Goal: Communication & Community: Answer question/provide support

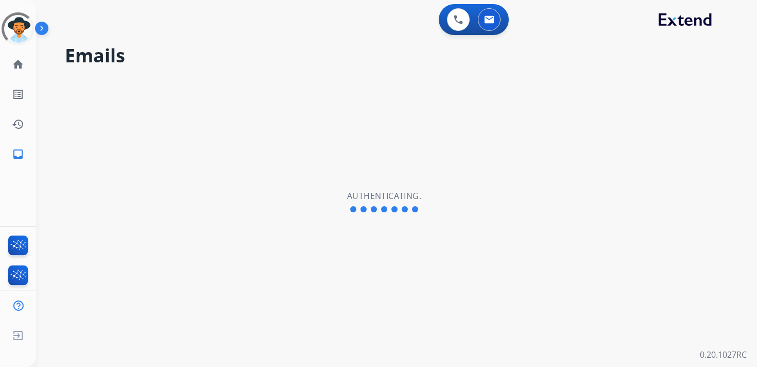
select select "**********"
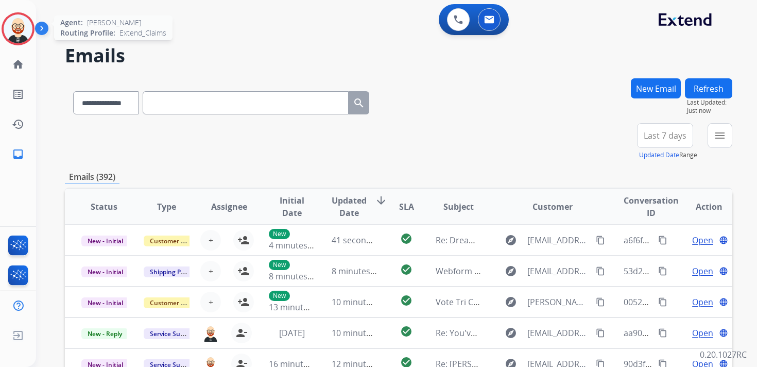
click at [24, 33] on img at bounding box center [18, 28] width 29 height 29
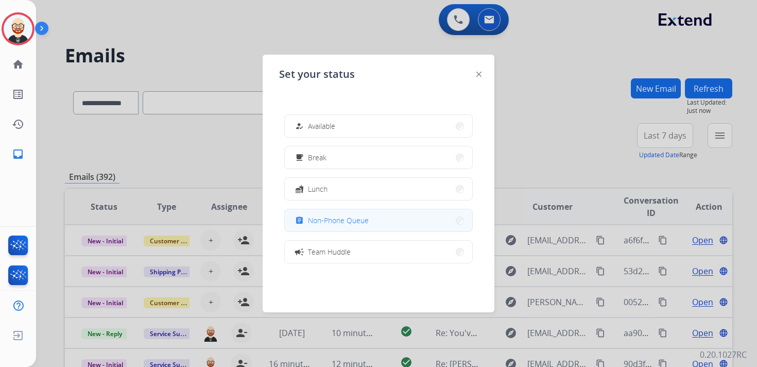
click at [321, 223] on span "Non-Phone Queue" at bounding box center [338, 220] width 61 height 11
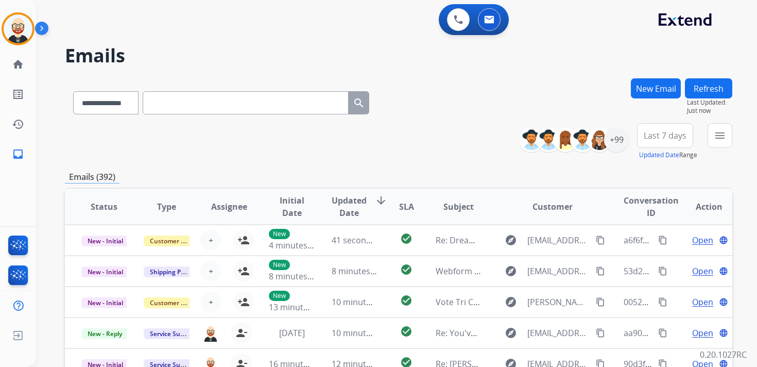
click at [623, 149] on div "+99" at bounding box center [578, 139] width 102 height 25
click at [618, 142] on div "+99" at bounding box center [616, 139] width 25 height 25
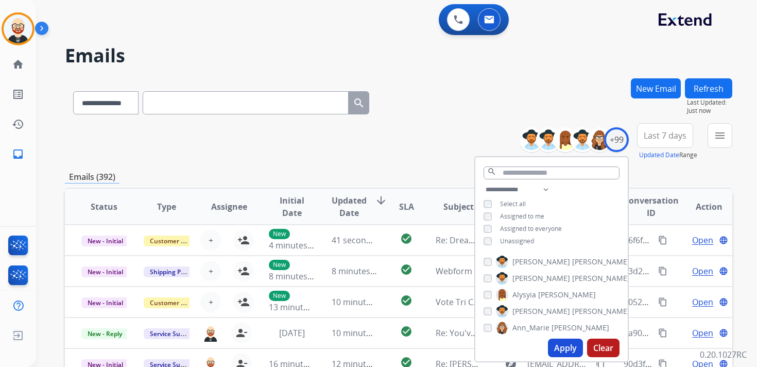
click at [515, 241] on span "Unassigned" at bounding box center [517, 240] width 34 height 9
click at [565, 347] on button "Apply" at bounding box center [565, 347] width 35 height 19
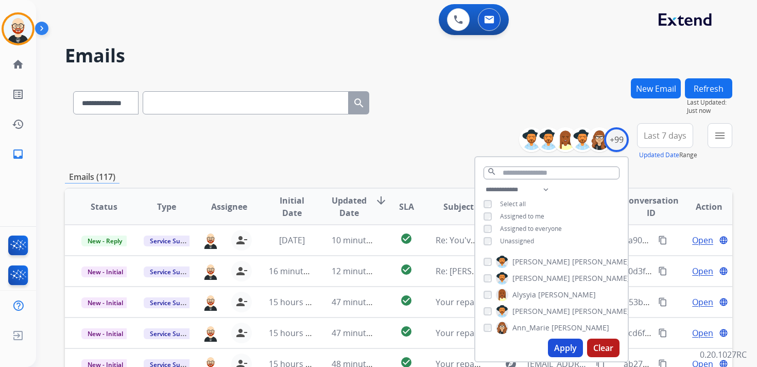
click at [659, 135] on span "Last 7 days" at bounding box center [665, 135] width 43 height 4
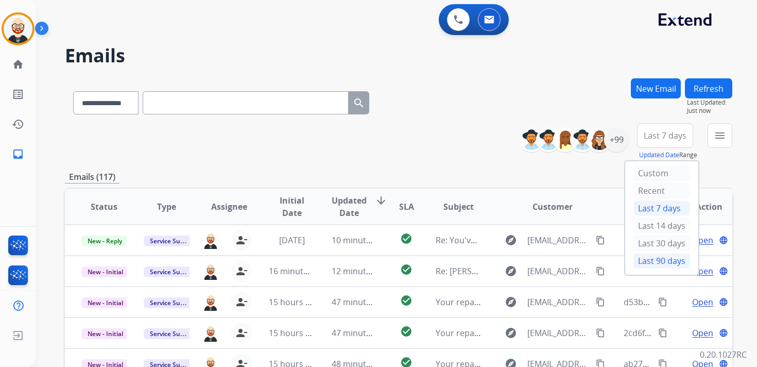
click at [649, 255] on div "Last 90 days" at bounding box center [661, 260] width 57 height 15
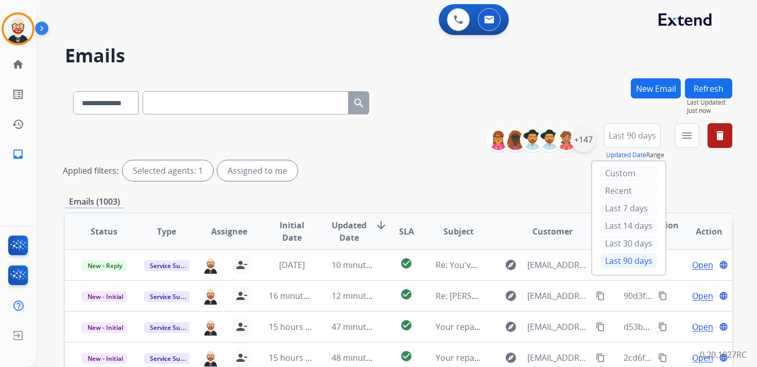
click at [586, 143] on div "+147" at bounding box center [583, 139] width 25 height 25
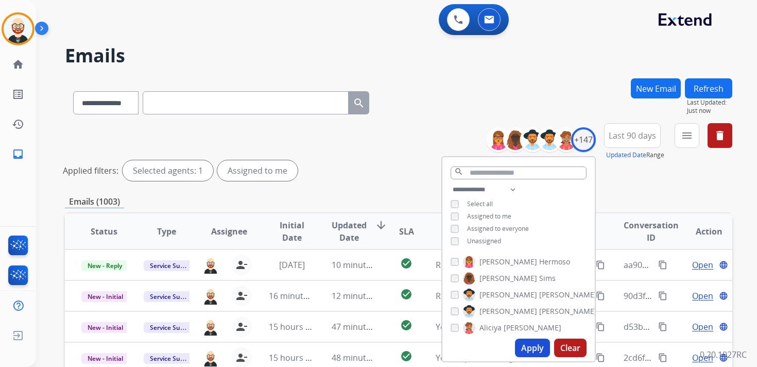
click at [528, 346] on button "Apply" at bounding box center [532, 347] width 35 height 19
click at [688, 140] on mat-icon "menu" at bounding box center [687, 135] width 12 height 12
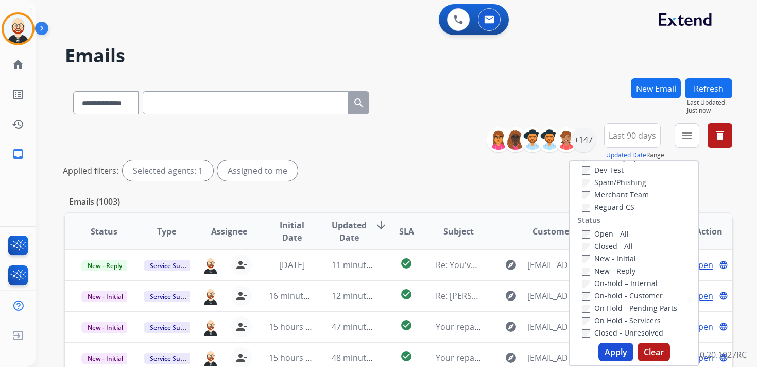
scroll to position [94, 0]
click at [611, 254] on label "New - Initial" at bounding box center [609, 255] width 54 height 10
click at [611, 269] on label "New - Reply" at bounding box center [609, 268] width 54 height 10
click at [603, 353] on button "Apply" at bounding box center [615, 351] width 35 height 19
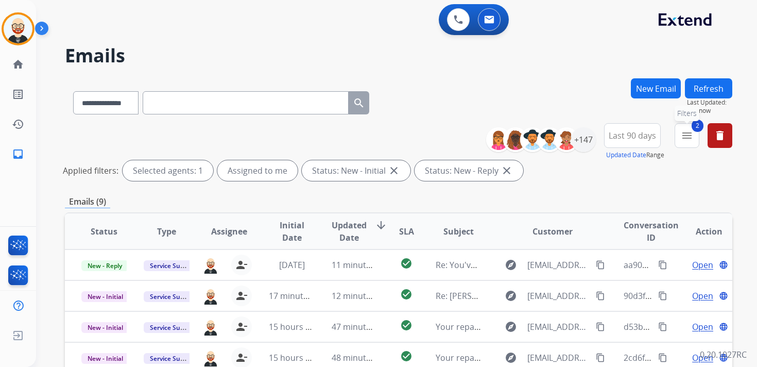
click at [683, 134] on mat-icon "menu" at bounding box center [687, 135] width 12 height 12
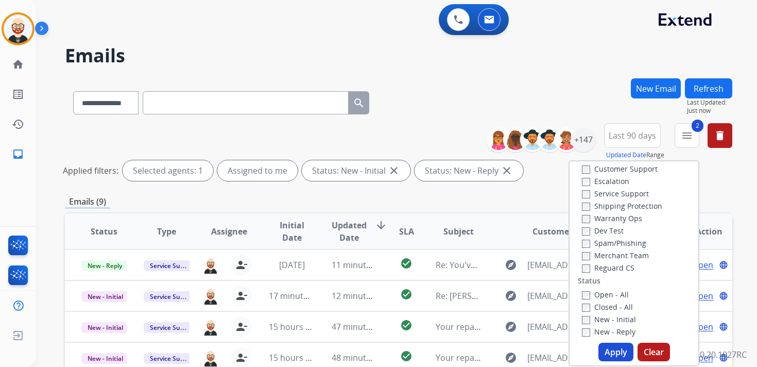
scroll to position [29, 0]
click at [615, 195] on label "Service Support" at bounding box center [615, 194] width 67 height 10
click at [604, 347] on button "Apply" at bounding box center [615, 351] width 35 height 19
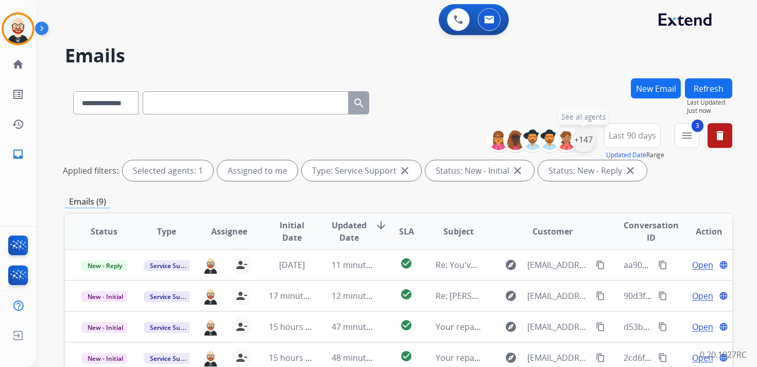
click at [582, 144] on div "+147" at bounding box center [583, 139] width 25 height 25
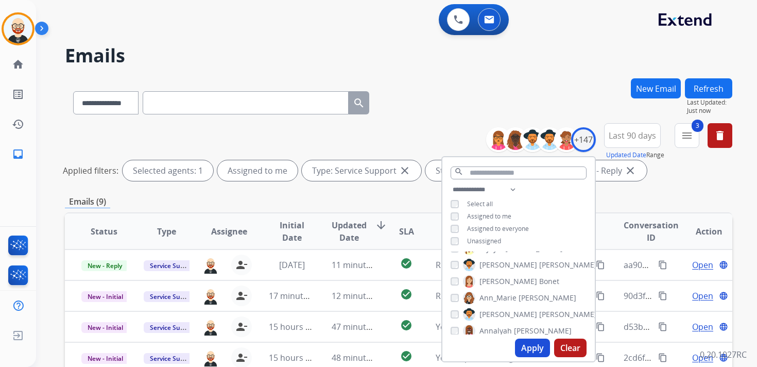
scroll to position [0, 0]
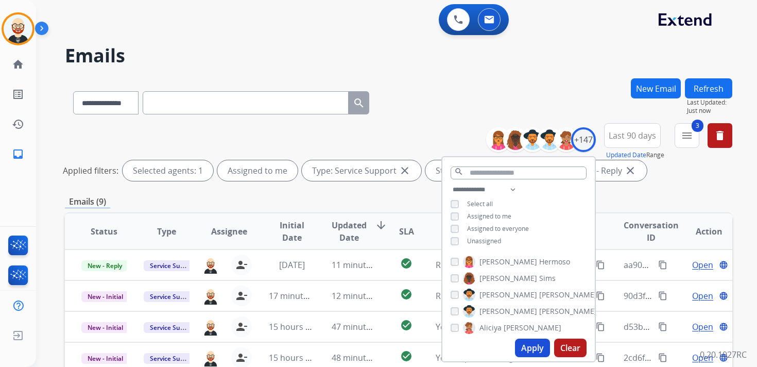
click at [490, 240] on span "Unassigned" at bounding box center [484, 240] width 34 height 9
click at [524, 347] on button "Apply" at bounding box center [532, 347] width 35 height 19
click at [528, 348] on button "Apply" at bounding box center [532, 347] width 35 height 19
click at [689, 131] on mat-icon "menu" at bounding box center [687, 135] width 12 height 12
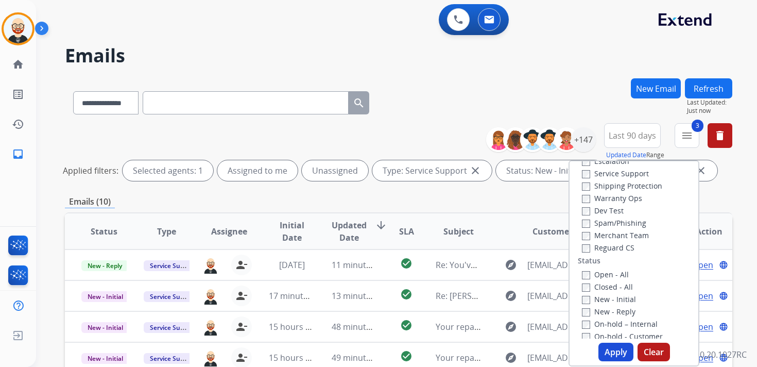
scroll to position [61, 0]
click at [606, 353] on button "Apply" at bounding box center [615, 351] width 35 height 19
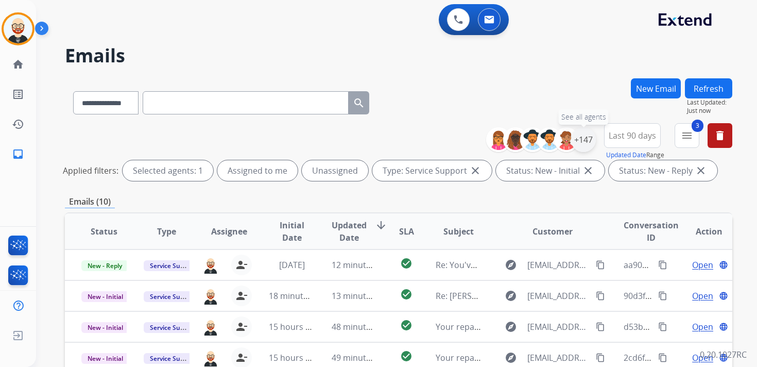
click at [587, 143] on div "+147" at bounding box center [583, 139] width 25 height 25
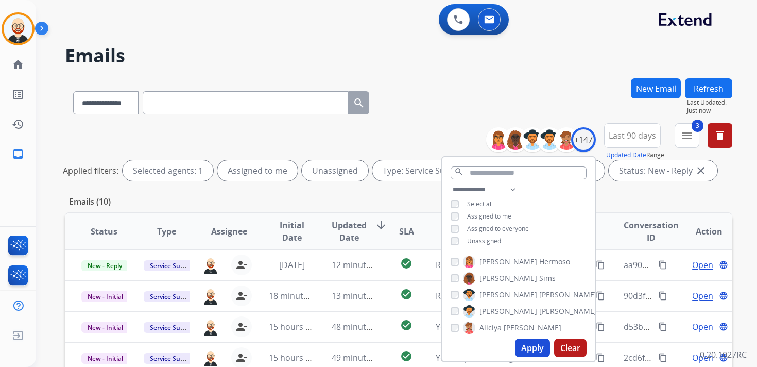
click at [487, 243] on span "Unassigned" at bounding box center [484, 240] width 34 height 9
click at [524, 349] on button "Apply" at bounding box center [532, 347] width 35 height 19
click at [687, 137] on mat-icon "menu" at bounding box center [687, 135] width 12 height 12
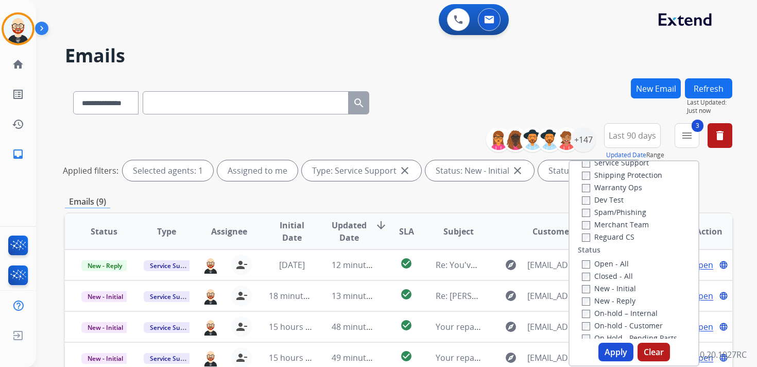
click at [619, 164] on label "Service Support" at bounding box center [615, 163] width 67 height 10
click at [607, 347] on button "Apply" at bounding box center [615, 351] width 35 height 19
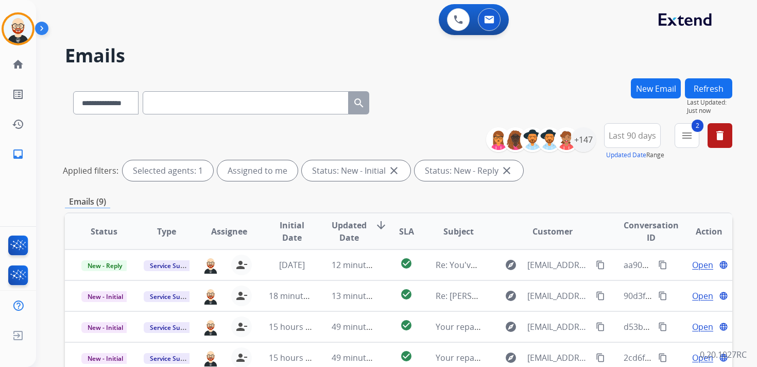
click at [352, 229] on span "Updated Date" at bounding box center [349, 231] width 35 height 25
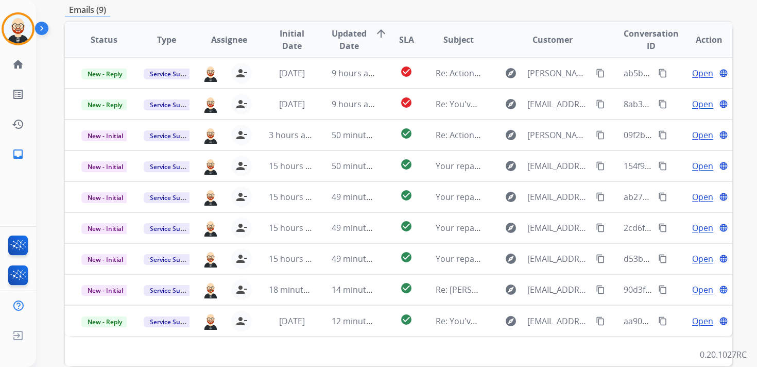
scroll to position [189, 0]
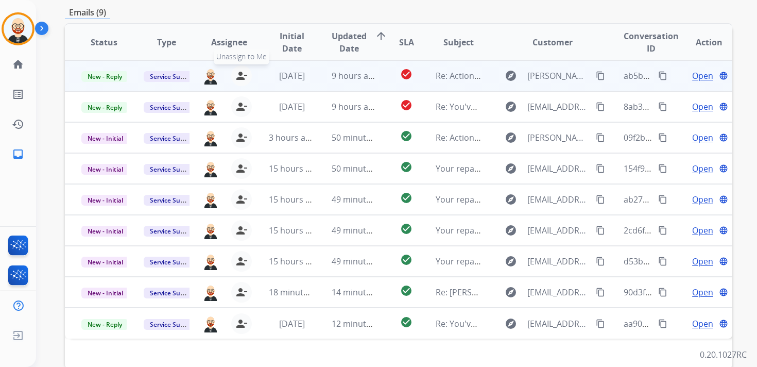
click at [245, 78] on button "person_remove [PERSON_NAME] to Me" at bounding box center [241, 75] width 21 height 21
click at [245, 78] on mat-icon "person_add" at bounding box center [243, 75] width 12 height 12
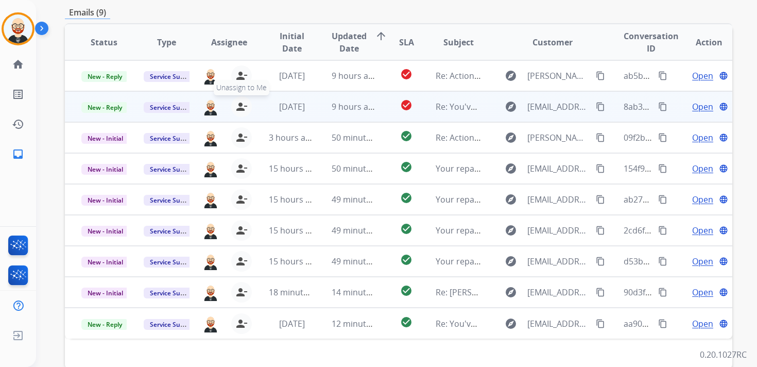
click at [239, 103] on mat-icon "person_remove" at bounding box center [241, 106] width 12 height 12
click at [239, 103] on mat-icon "person_add" at bounding box center [243, 106] width 12 height 12
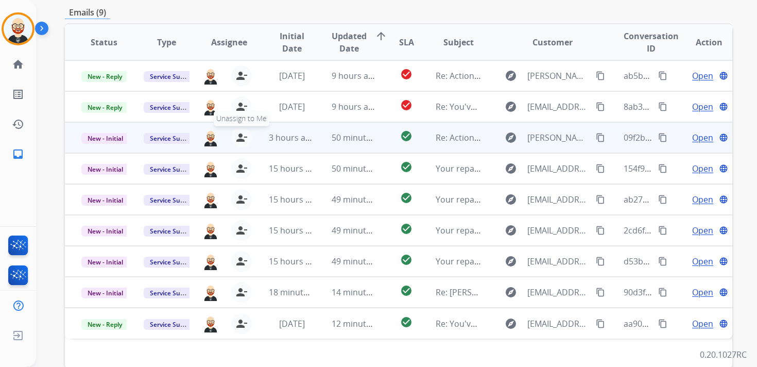
click at [239, 139] on mat-icon "person_remove" at bounding box center [241, 137] width 12 height 12
click at [239, 139] on mat-icon "person_add" at bounding box center [243, 137] width 12 height 12
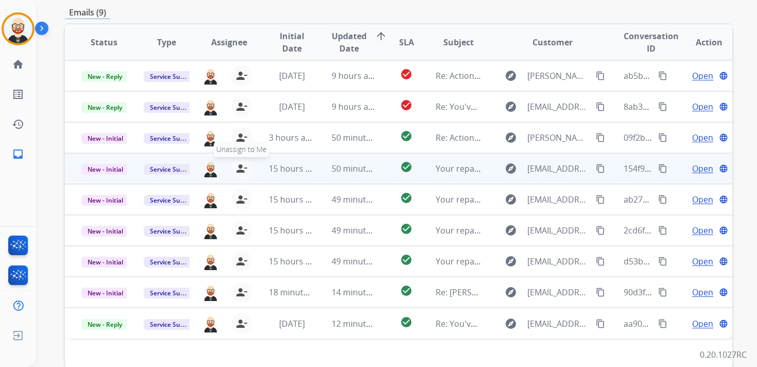
click at [239, 165] on mat-icon "person_remove" at bounding box center [241, 168] width 12 height 12
click at [239, 165] on mat-icon "person_add" at bounding box center [243, 168] width 12 height 12
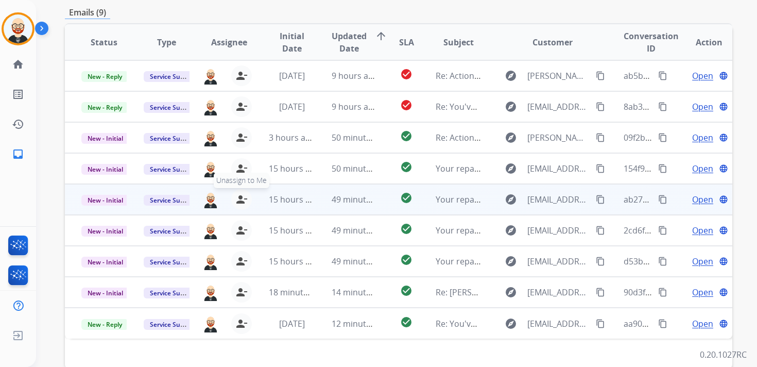
click at [240, 195] on mat-icon "person_remove" at bounding box center [241, 199] width 12 height 12
click at [240, 195] on mat-icon "person_add" at bounding box center [243, 199] width 12 height 12
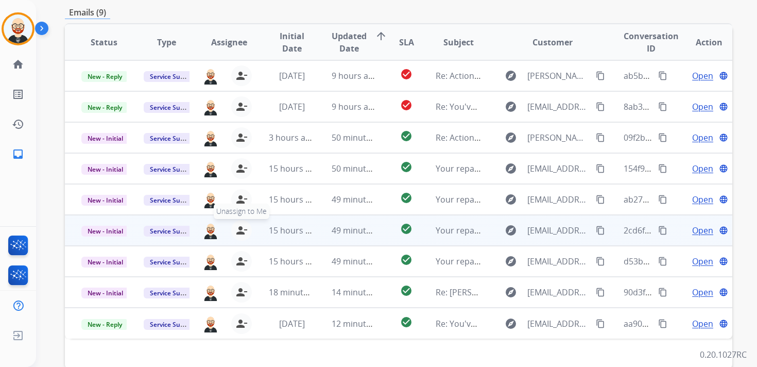
click at [239, 227] on mat-icon "person_remove" at bounding box center [241, 230] width 12 height 12
click at [239, 227] on mat-icon "person_add" at bounding box center [243, 230] width 12 height 12
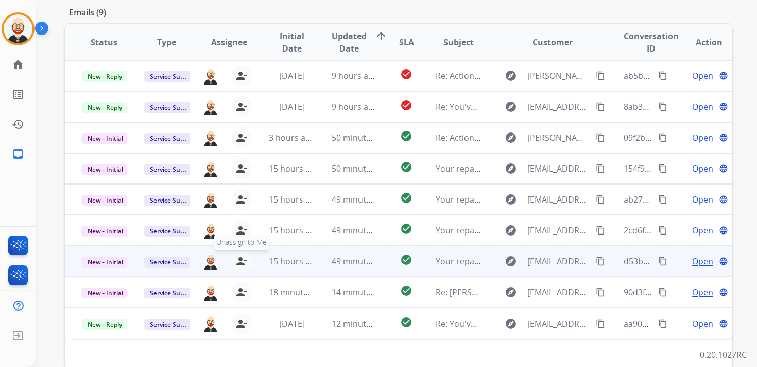
click at [241, 258] on mat-icon "person_remove" at bounding box center [241, 261] width 12 height 12
click at [241, 258] on mat-icon "person_add" at bounding box center [243, 261] width 12 height 12
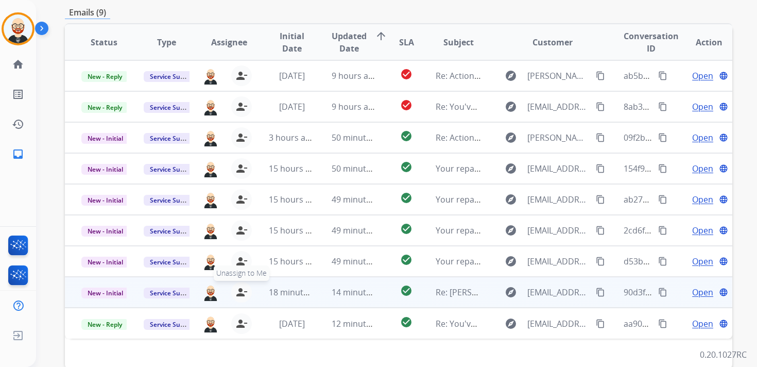
click at [240, 295] on mat-icon "person_remove" at bounding box center [241, 292] width 12 height 12
click at [240, 295] on mat-icon "person_add" at bounding box center [243, 292] width 12 height 12
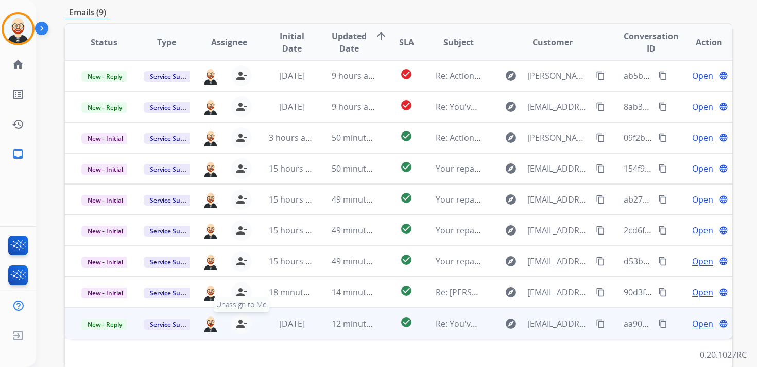
click at [240, 322] on mat-icon "person_remove" at bounding box center [241, 323] width 12 height 12
click at [240, 322] on mat-icon "person_add" at bounding box center [243, 323] width 12 height 12
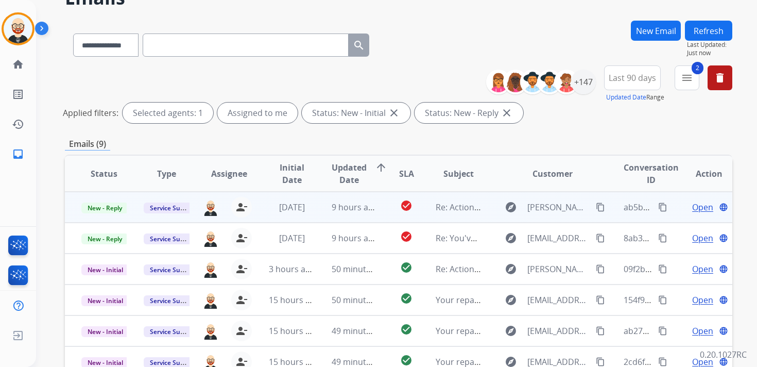
scroll to position [54, 0]
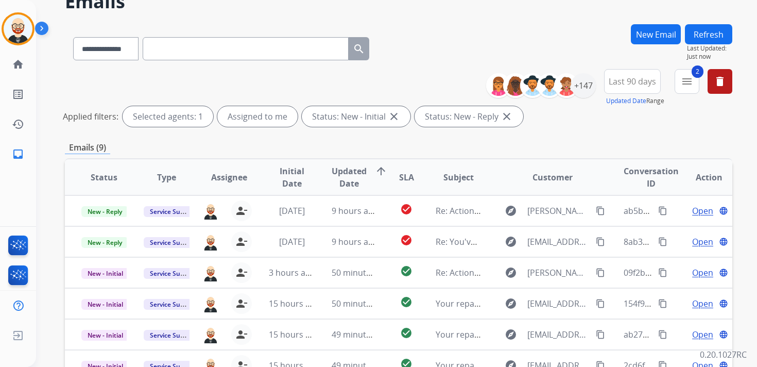
click at [717, 34] on button "Refresh" at bounding box center [708, 34] width 47 height 20
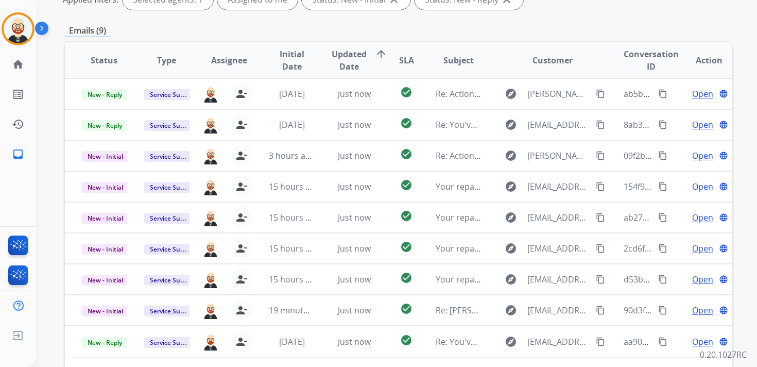
scroll to position [169, 0]
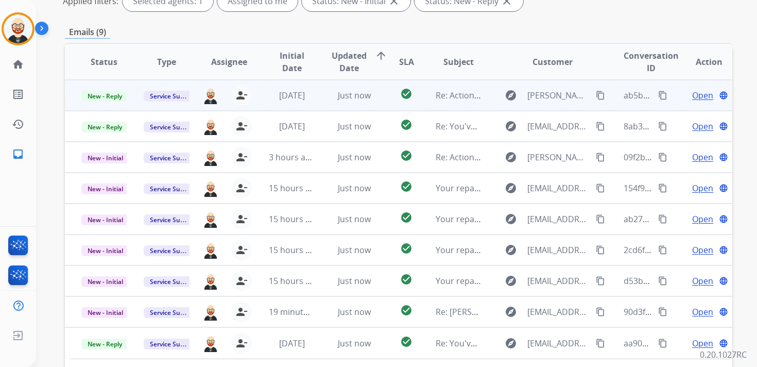
click at [692, 96] on span "Open" at bounding box center [702, 95] width 21 height 12
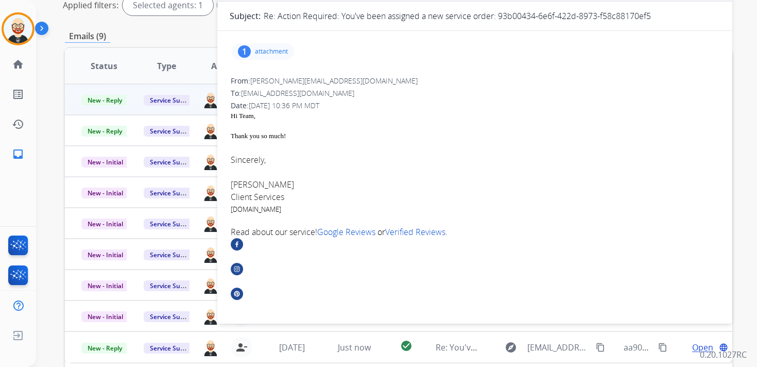
scroll to position [0, 0]
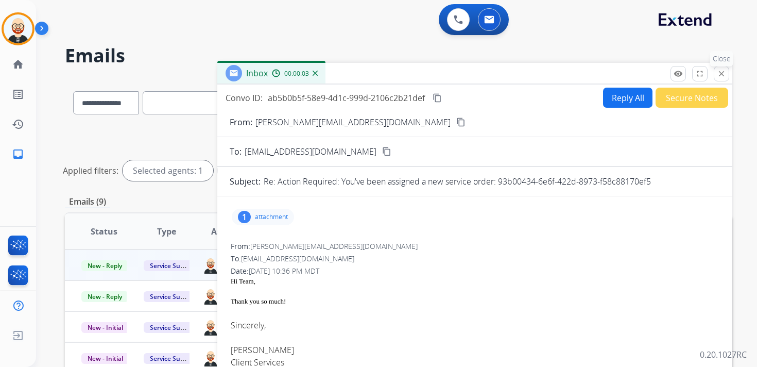
click at [717, 76] on mat-icon "close" at bounding box center [721, 73] width 9 height 9
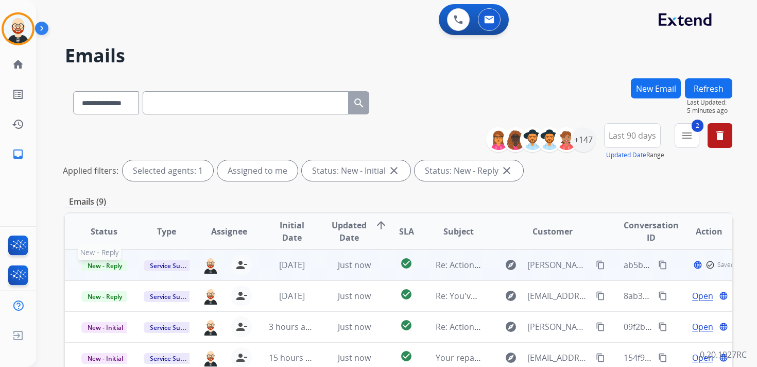
click at [109, 267] on span "New - Reply" at bounding box center [104, 265] width 47 height 11
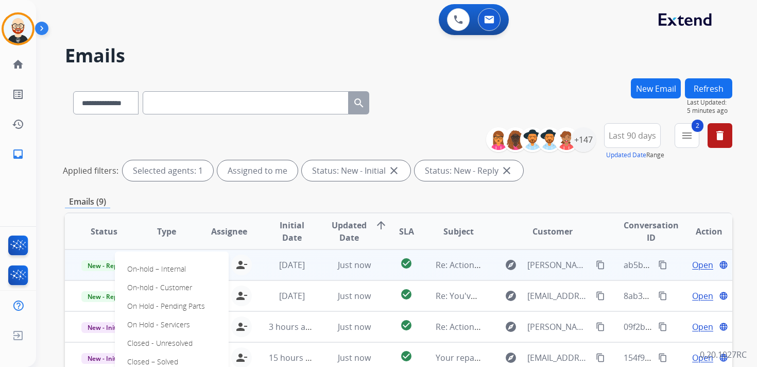
click at [692, 265] on span "Open" at bounding box center [702, 264] width 21 height 12
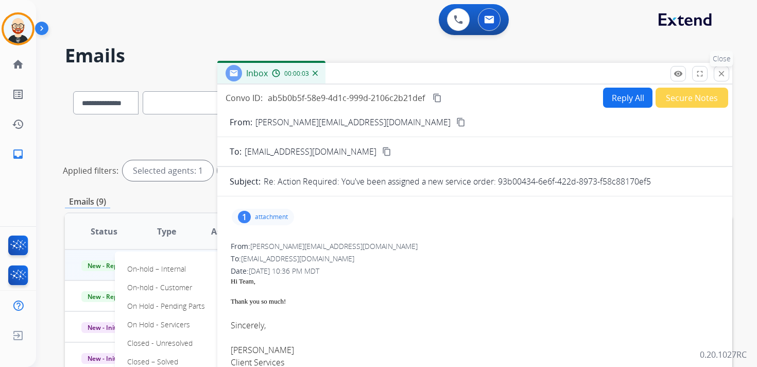
click at [720, 77] on mat-icon "close" at bounding box center [721, 73] width 9 height 9
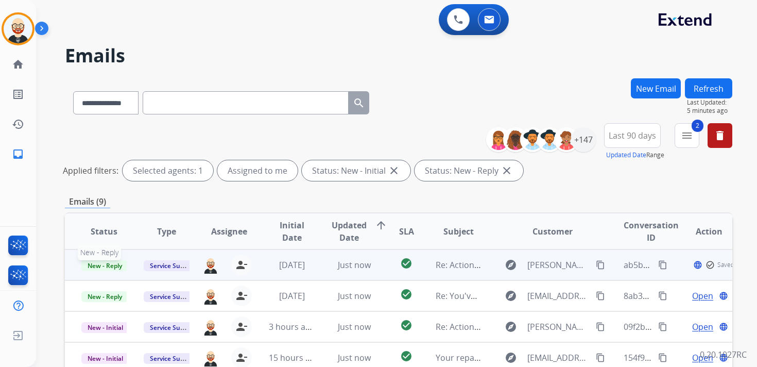
click at [105, 268] on span "New - Reply" at bounding box center [104, 265] width 47 height 11
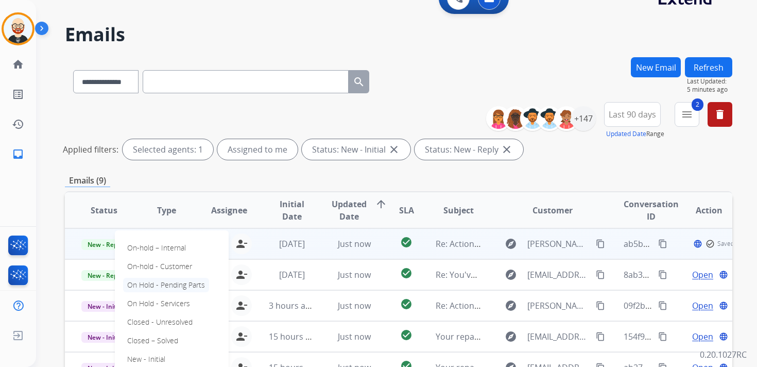
scroll to position [24, 0]
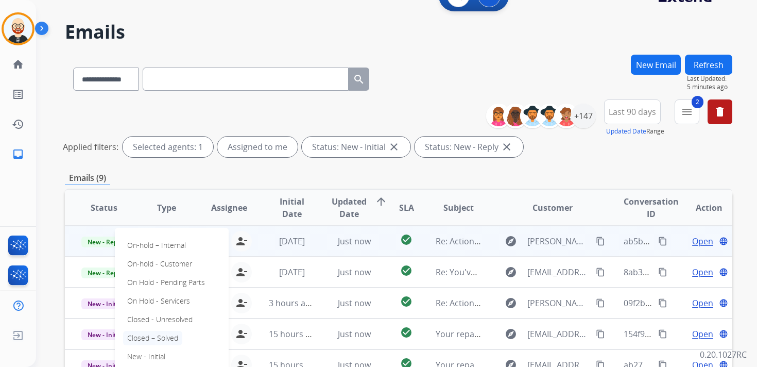
click at [156, 335] on p "Closed – Solved" at bounding box center [152, 338] width 59 height 14
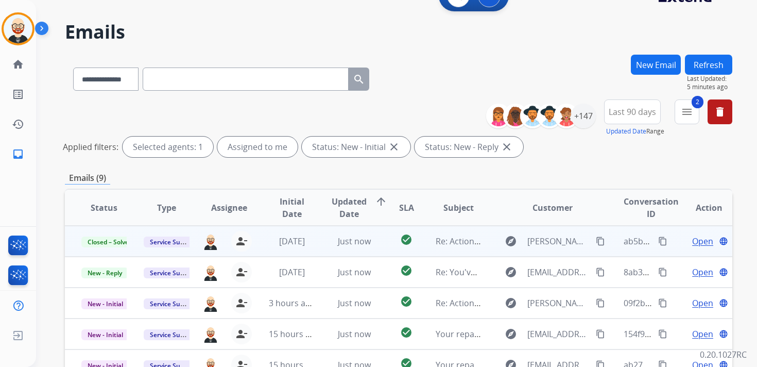
click at [707, 67] on button "Refresh" at bounding box center [708, 65] width 47 height 20
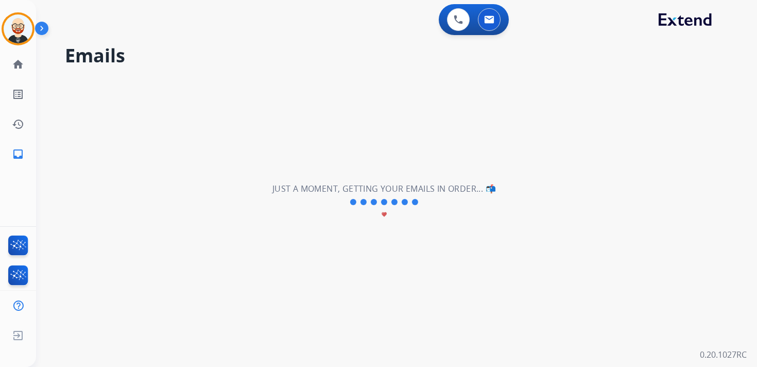
scroll to position [0, 0]
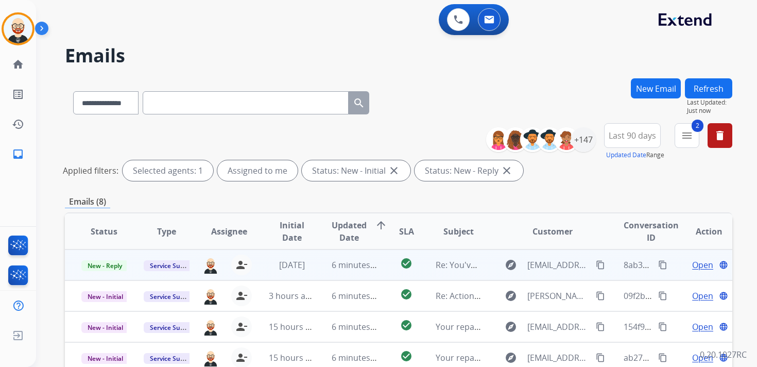
click at [692, 263] on span "Open" at bounding box center [702, 264] width 21 height 12
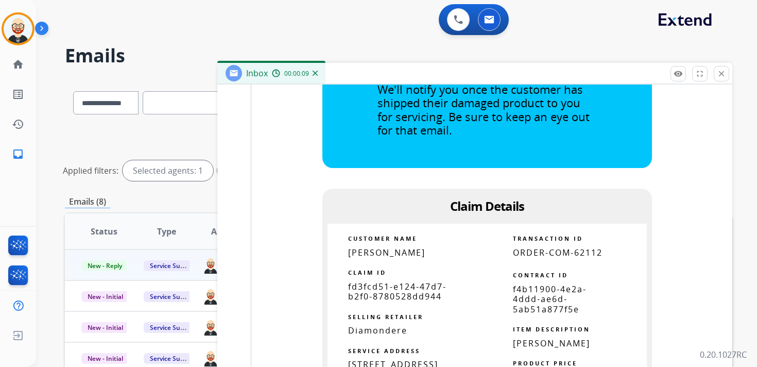
scroll to position [944, 0]
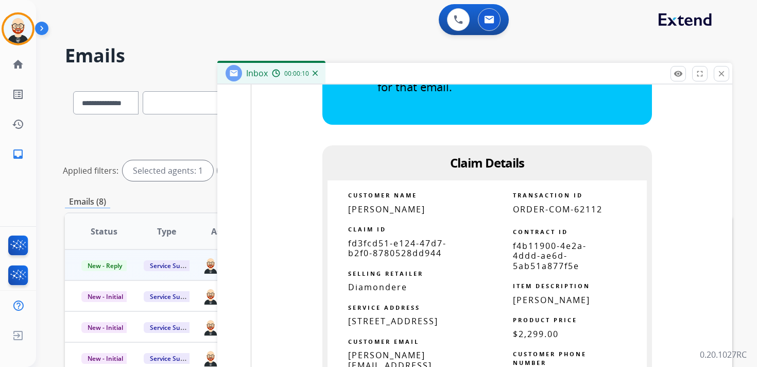
click at [399, 254] on span "fd3fcd51-e124-47d7-b2f0-8780528dd944" at bounding box center [397, 247] width 98 height 21
copy tbody
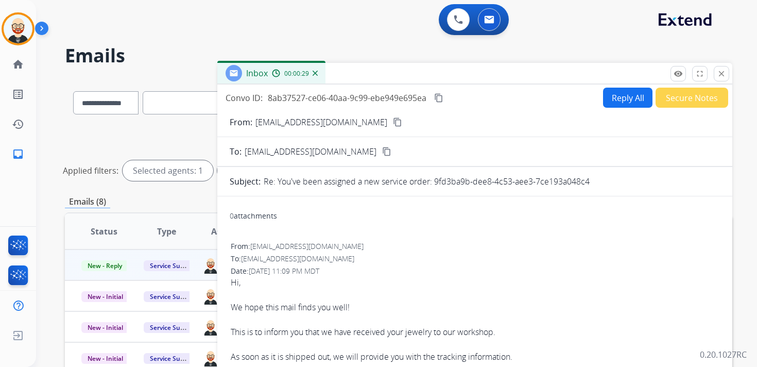
click at [440, 95] on mat-icon "content_copy" at bounding box center [438, 97] width 9 height 9
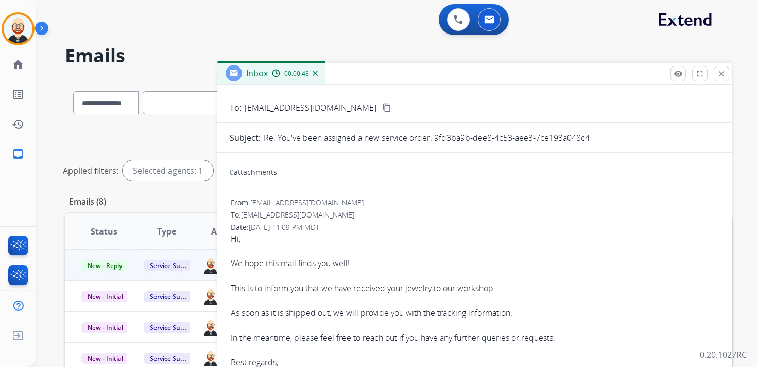
scroll to position [48, 0]
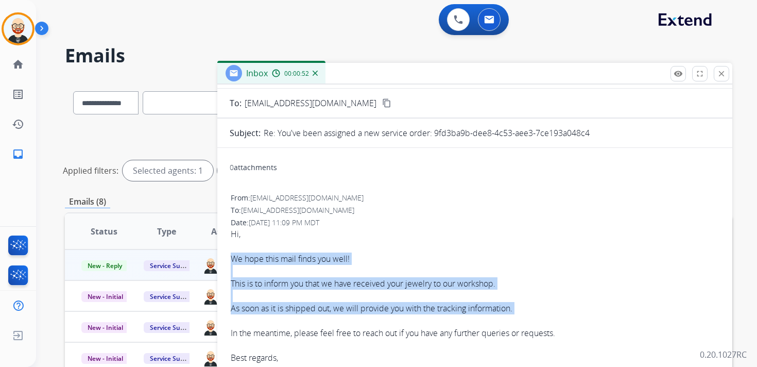
drag, startPoint x: 231, startPoint y: 257, endPoint x: 495, endPoint y: 321, distance: 271.6
click at [495, 321] on div "We hope this mail finds you well! This is to inform you that we have received y…" at bounding box center [475, 308] width 488 height 136
copy div "We hope this mail finds you well! This is to inform you that we have received y…"
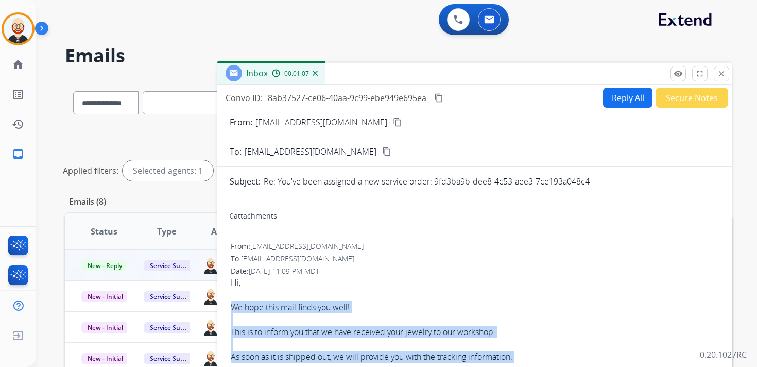
click at [623, 97] on button "Reply All" at bounding box center [627, 98] width 49 height 20
select select "**********"
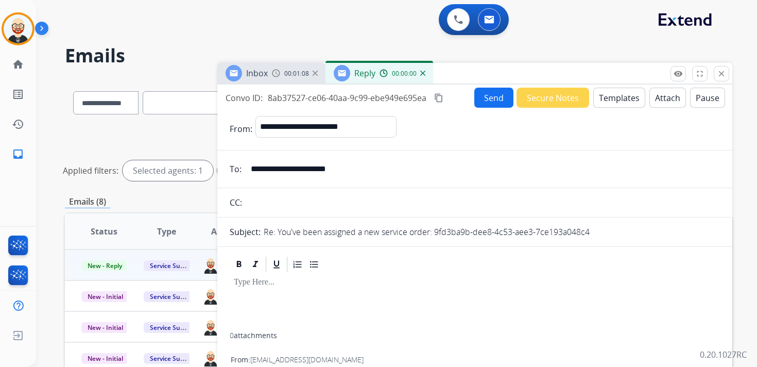
click at [277, 286] on p at bounding box center [475, 281] width 482 height 9
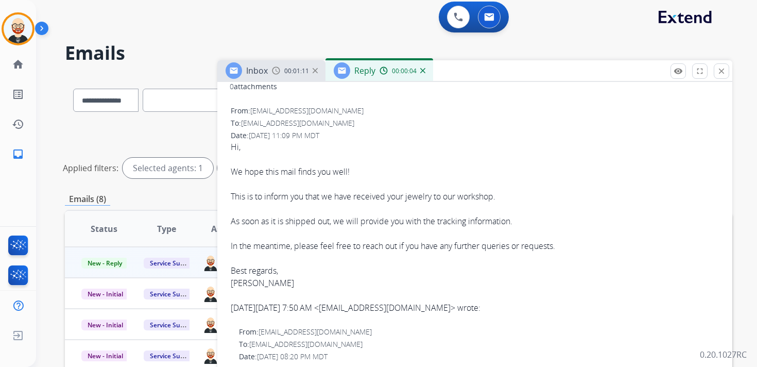
scroll to position [360, 0]
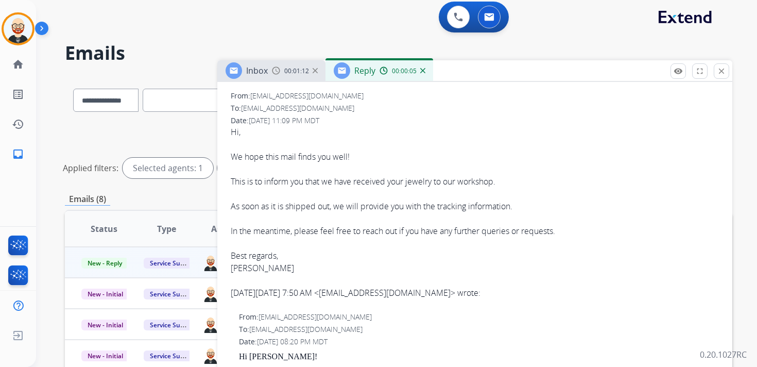
click at [241, 268] on div "We hope this mail finds you well! This is to inform you that we have received y…" at bounding box center [475, 206] width 488 height 136
copy div "[PERSON_NAME]"
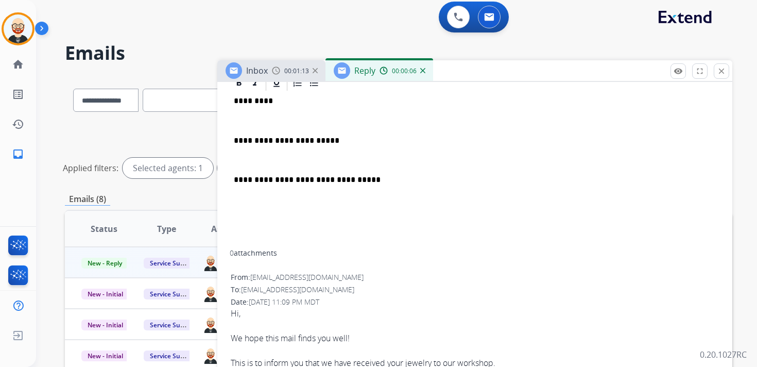
scroll to position [0, 0]
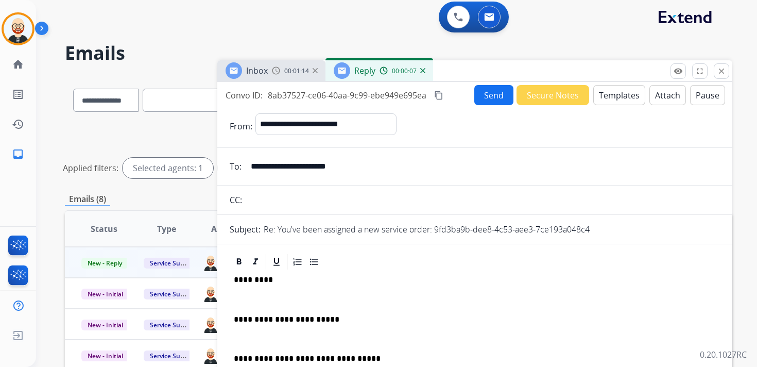
click at [253, 278] on p "*********" at bounding box center [471, 279] width 474 height 9
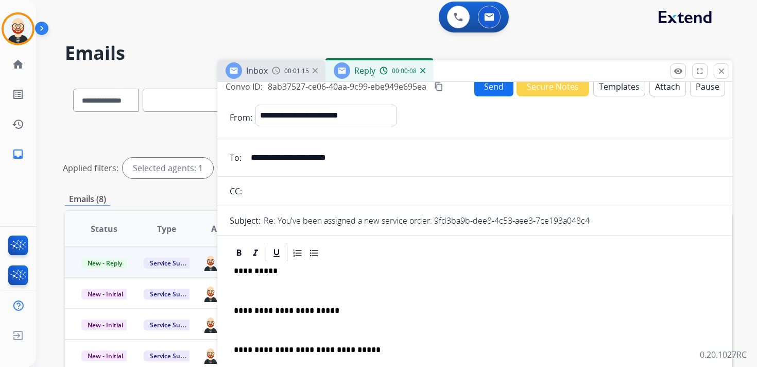
click at [252, 276] on div "**********" at bounding box center [475, 341] width 490 height 158
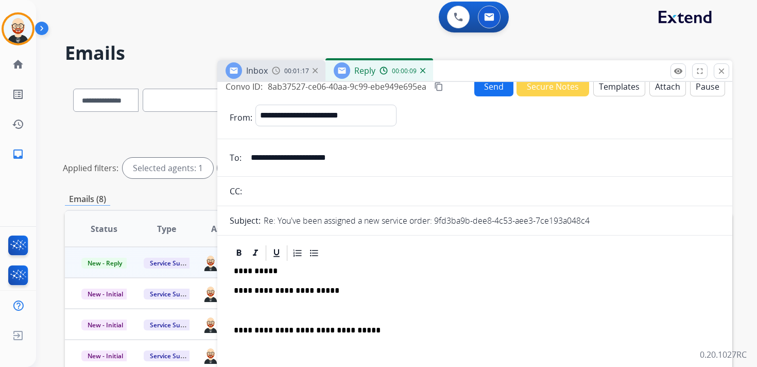
click at [256, 307] on p at bounding box center [475, 310] width 482 height 9
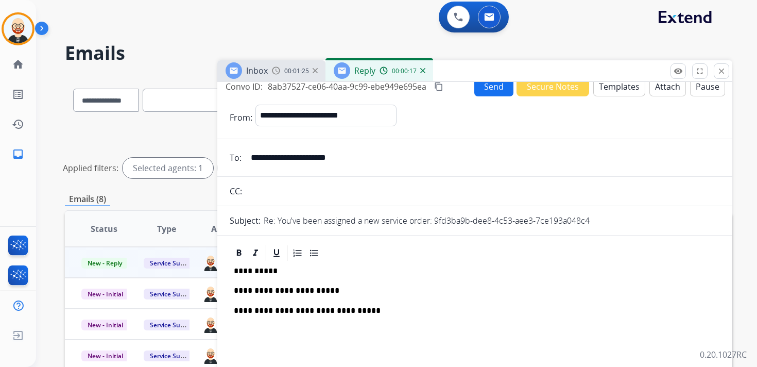
scroll to position [0, 0]
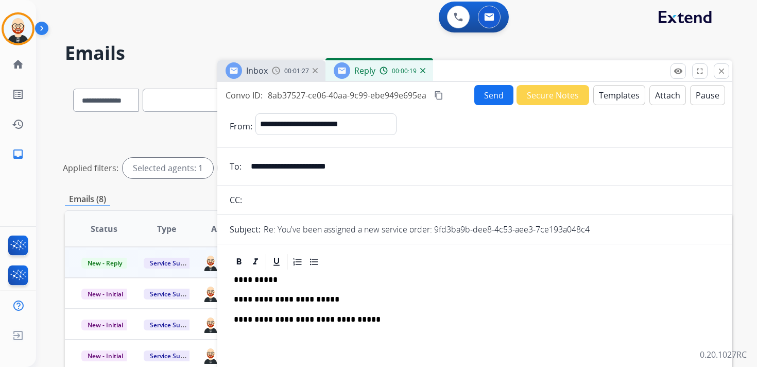
click at [484, 98] on button "Send" at bounding box center [493, 95] width 39 height 20
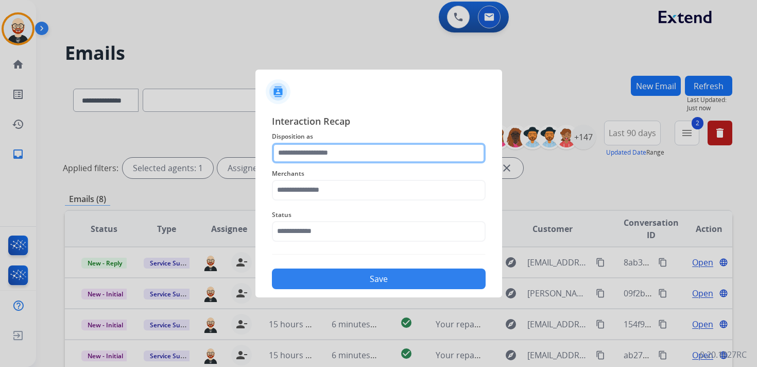
click at [317, 153] on input "text" at bounding box center [379, 153] width 214 height 21
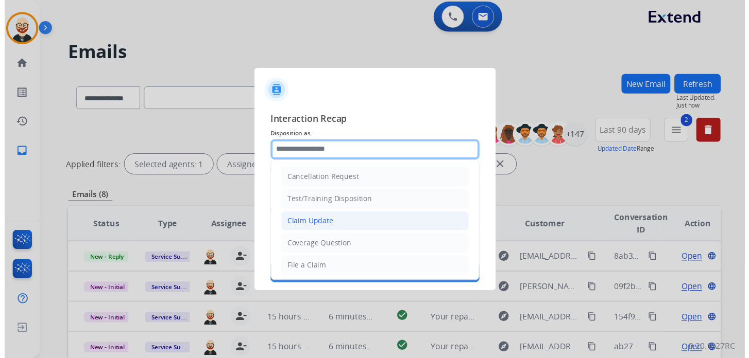
scroll to position [154, 0]
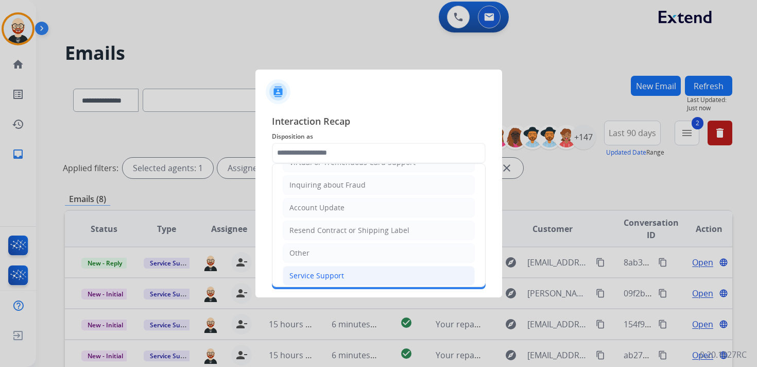
click at [316, 270] on div "Service Support" at bounding box center [316, 275] width 55 height 10
type input "**********"
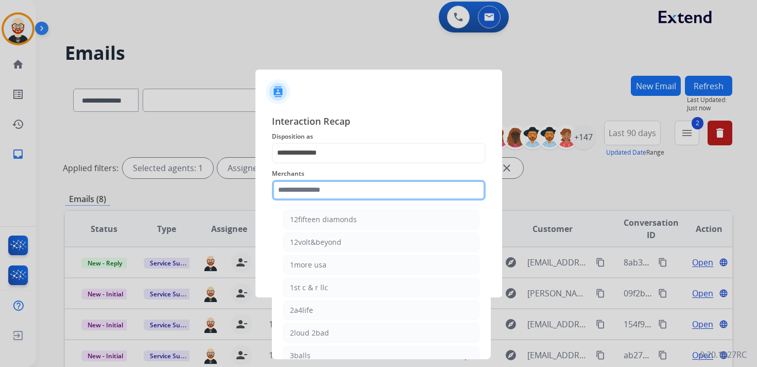
click at [301, 193] on input "text" at bounding box center [379, 190] width 214 height 21
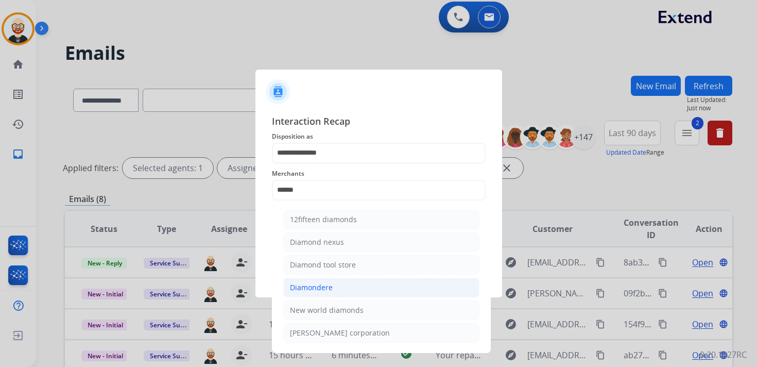
click at [328, 282] on div "Diamondere" at bounding box center [311, 287] width 43 height 10
type input "**********"
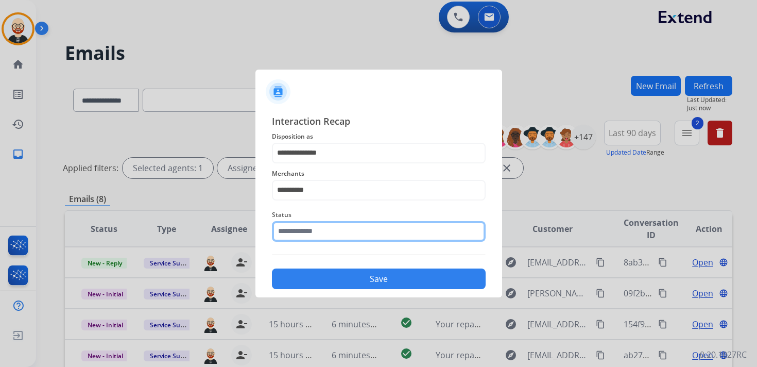
click at [311, 227] on input "text" at bounding box center [379, 231] width 214 height 21
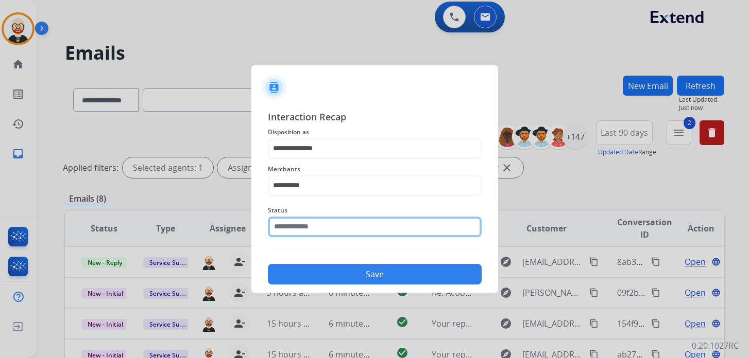
click at [311, 227] on input "text" at bounding box center [375, 227] width 214 height 21
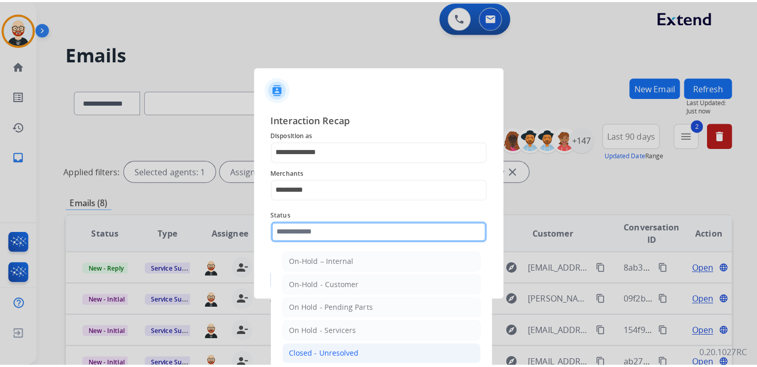
scroll to position [57, 0]
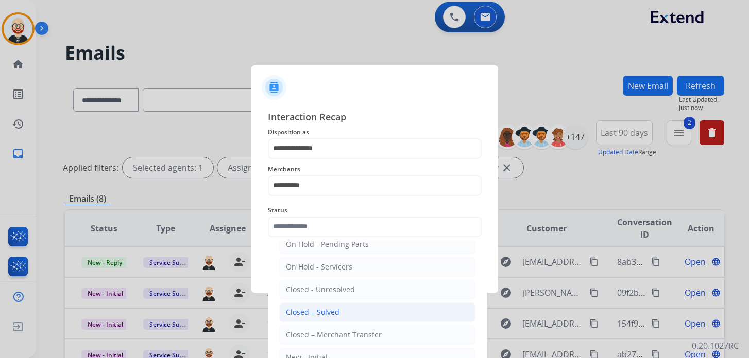
click at [311, 312] on div "Closed – Solved" at bounding box center [313, 312] width 54 height 10
type input "**********"
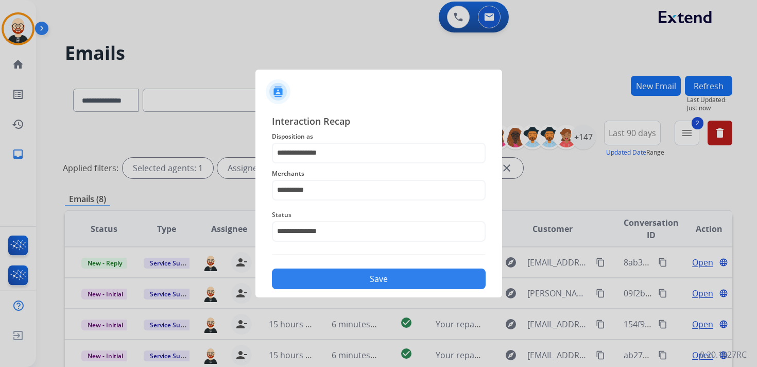
click at [339, 277] on button "Save" at bounding box center [379, 278] width 214 height 21
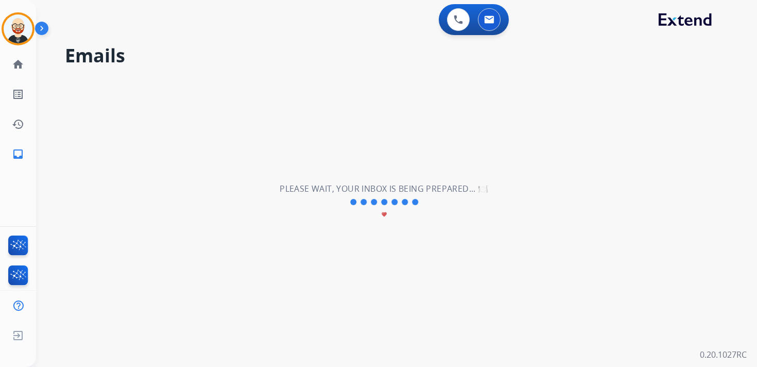
scroll to position [0, 0]
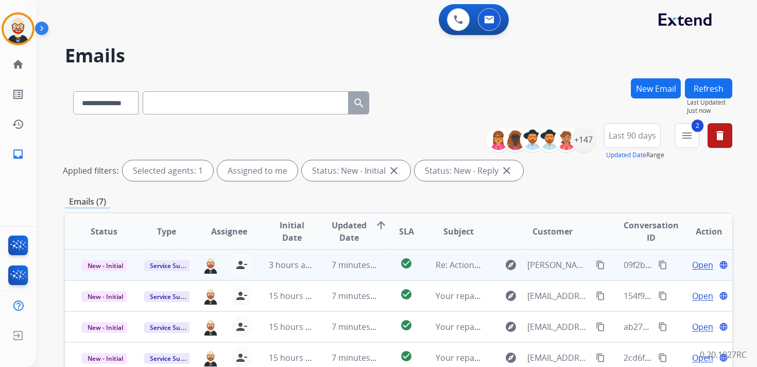
click at [700, 268] on span "Open" at bounding box center [702, 264] width 21 height 12
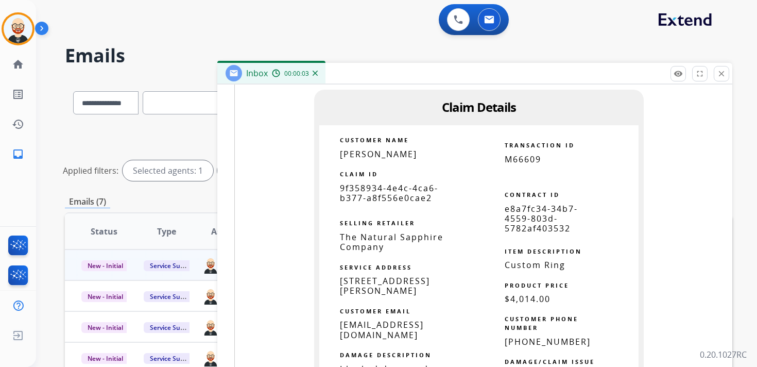
scroll to position [884, 0]
click at [392, 188] on span "9f358934-4e4c-4ca6-b377-a8f556e0cae2" at bounding box center [389, 192] width 98 height 21
copy tbody
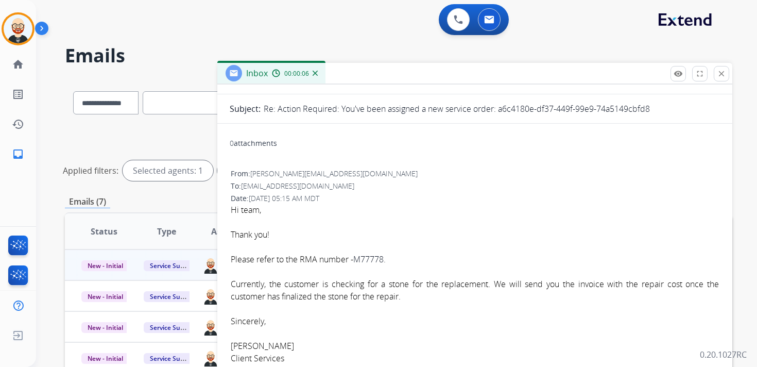
scroll to position [0, 0]
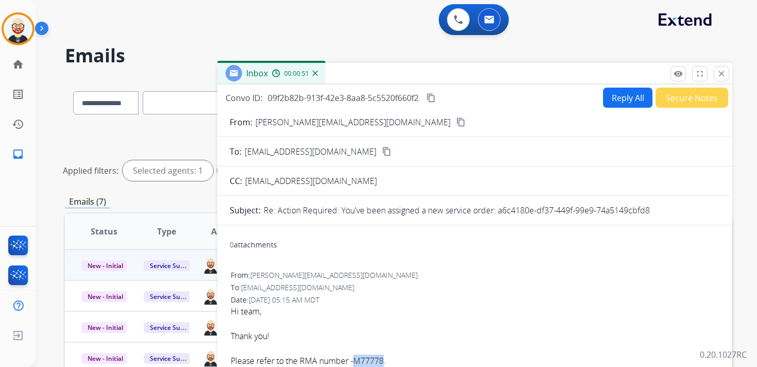
drag, startPoint x: 386, startPoint y: 357, endPoint x: 356, endPoint y: 361, distance: 29.7
click at [356, 361] on font "Please refer to the RMA number - M77778." at bounding box center [308, 360] width 155 height 11
copy font "M77778"
click at [433, 97] on mat-icon "content_copy" at bounding box center [430, 97] width 9 height 9
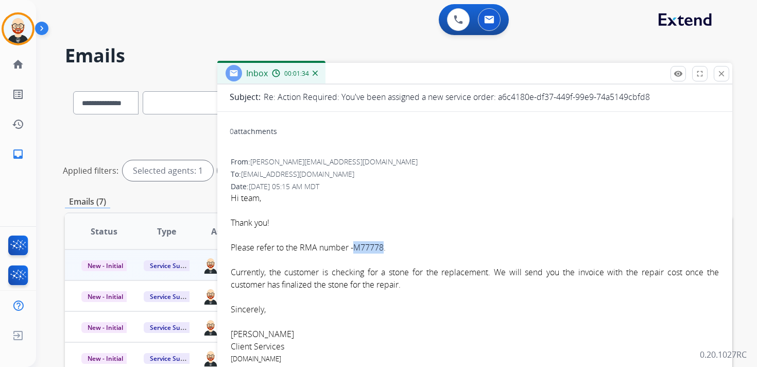
scroll to position [115, 0]
click at [416, 287] on div "Currently, the customer is checking for a stone for the replacement. We will se…" at bounding box center [475, 276] width 488 height 25
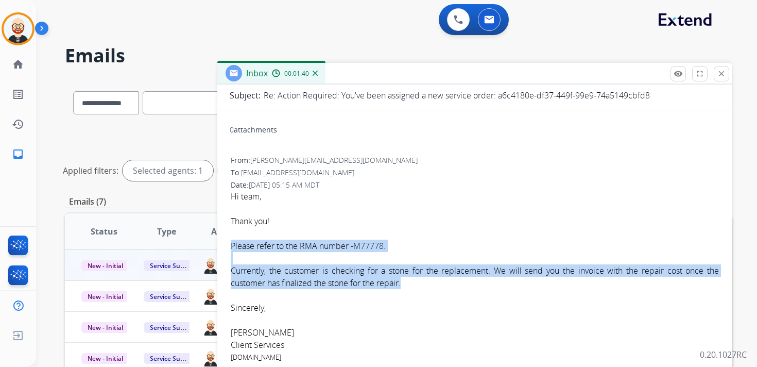
drag, startPoint x: 410, startPoint y: 286, endPoint x: 230, endPoint y: 246, distance: 184.0
copy div "Please refer to the RMA number - M77778. Currently, the customer is checking fo…"
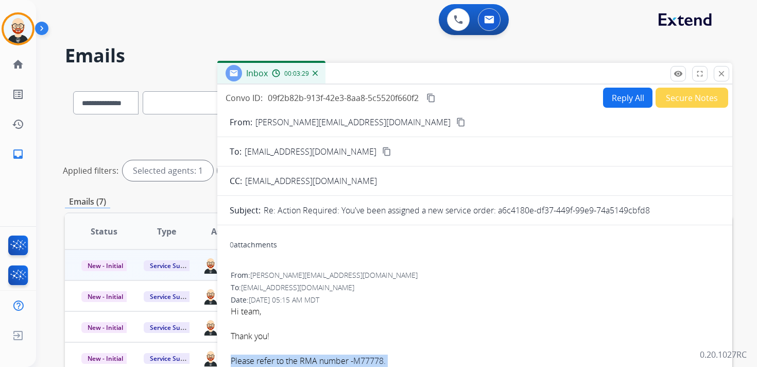
click at [621, 99] on button "Reply All" at bounding box center [627, 98] width 49 height 20
select select "**********"
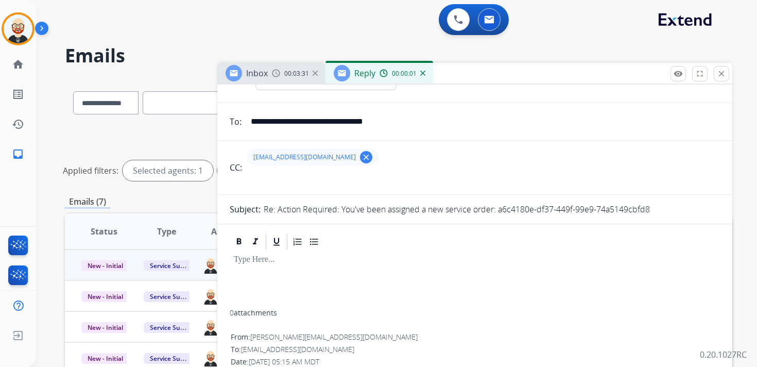
scroll to position [56, 0]
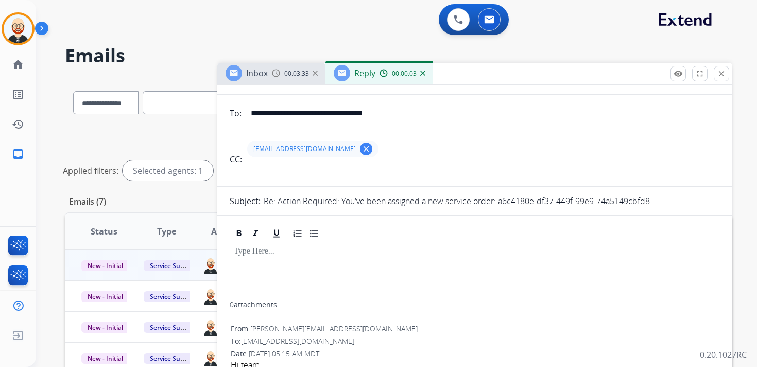
click at [288, 265] on div at bounding box center [475, 271] width 490 height 59
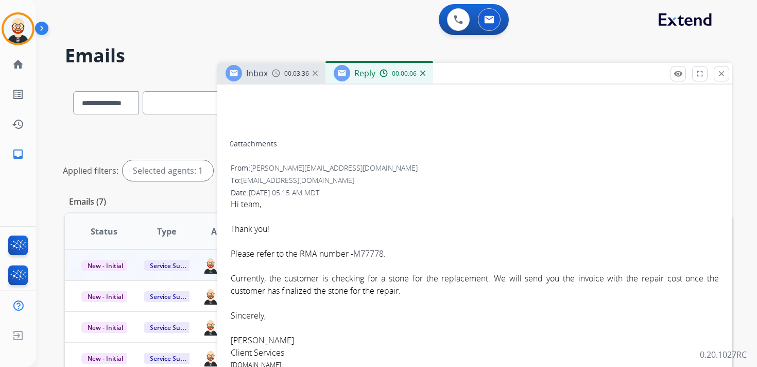
scroll to position [328, 0]
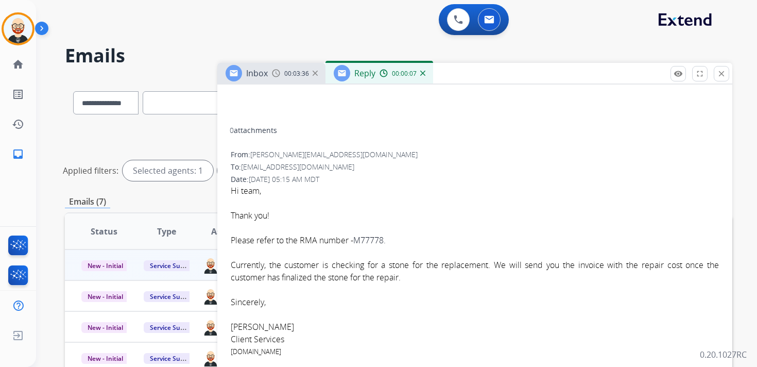
click at [246, 322] on font "[PERSON_NAME]" at bounding box center [262, 326] width 63 height 11
copy font "[PERSON_NAME]"
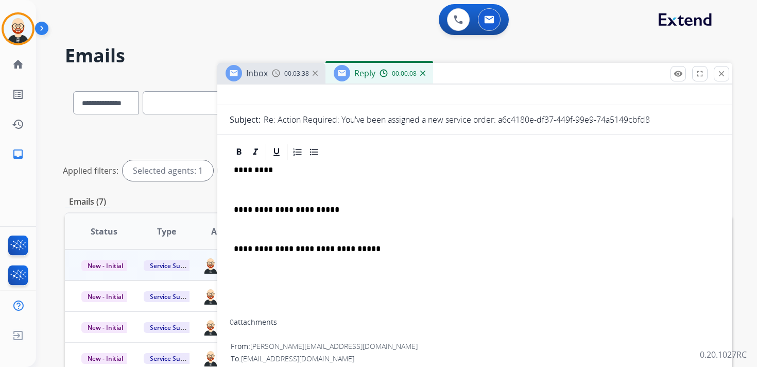
scroll to position [99, 0]
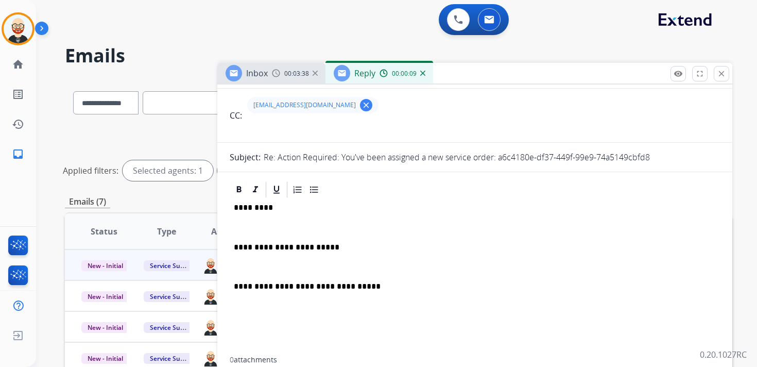
click at [248, 209] on p "*********" at bounding box center [471, 207] width 474 height 9
click at [247, 225] on p at bounding box center [475, 226] width 482 height 9
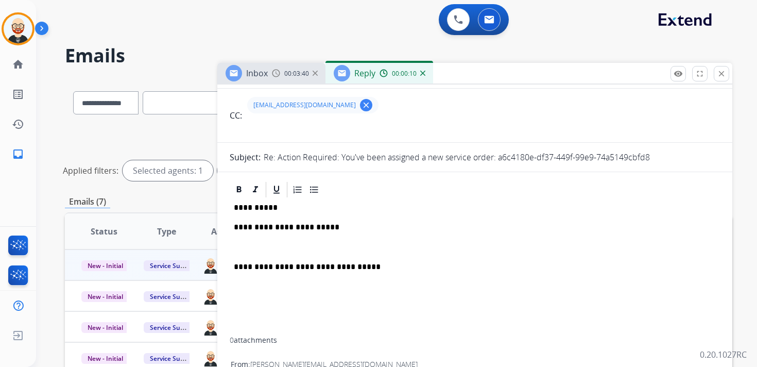
click at [262, 253] on div "**********" at bounding box center [475, 268] width 490 height 138
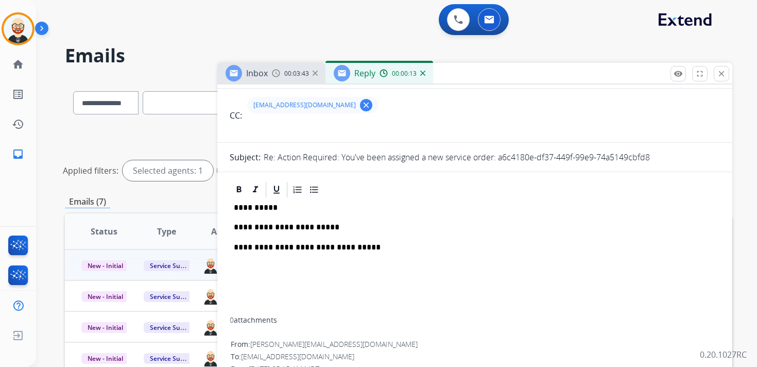
scroll to position [0, 0]
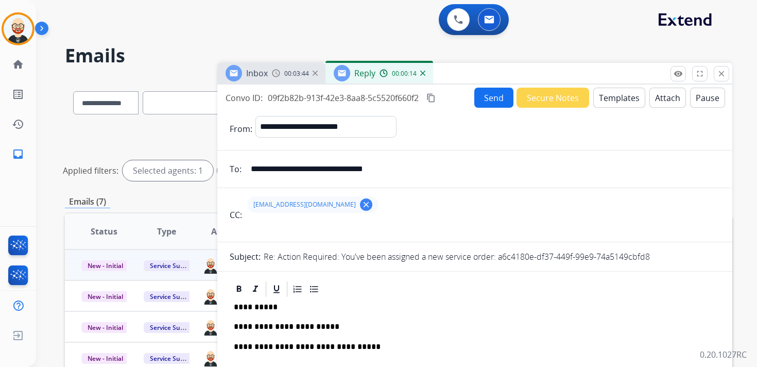
click at [484, 105] on button "Send" at bounding box center [493, 98] width 39 height 20
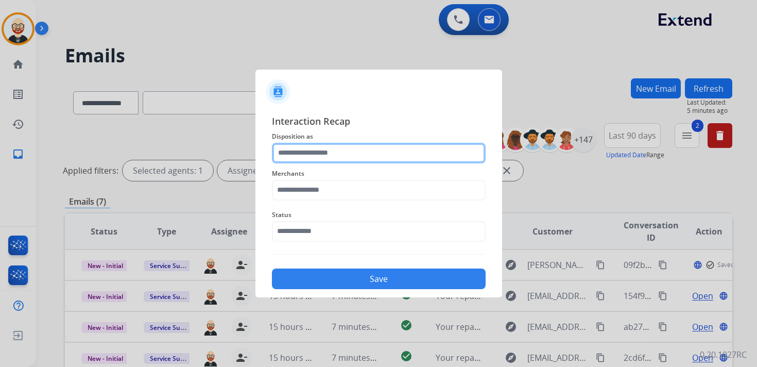
click at [380, 151] on input "text" at bounding box center [379, 153] width 214 height 21
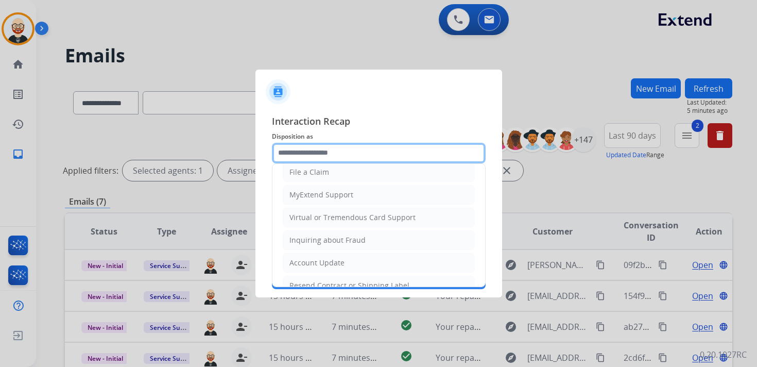
scroll to position [154, 0]
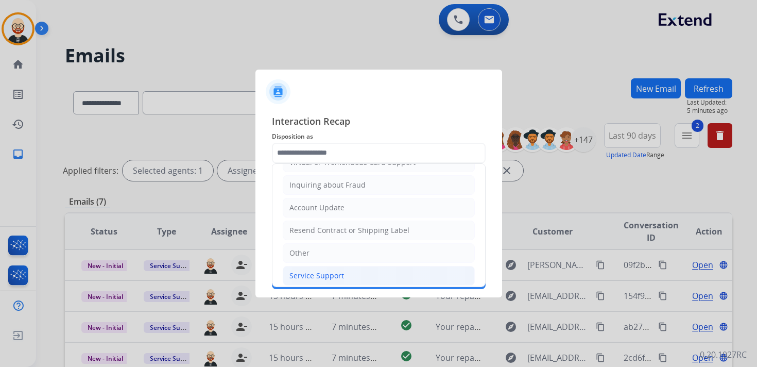
click at [337, 270] on div "Service Support" at bounding box center [316, 275] width 55 height 10
type input "**********"
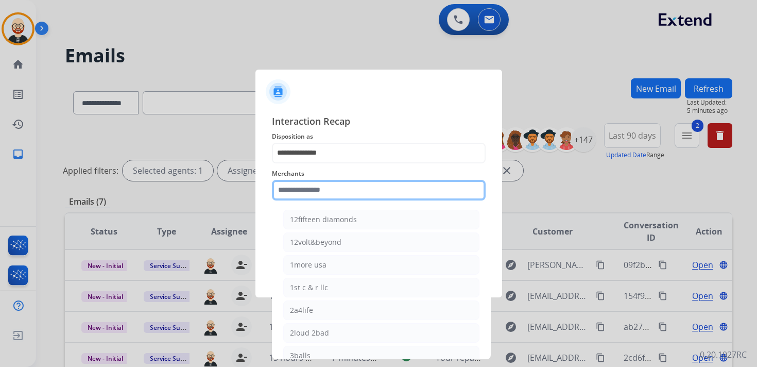
click at [309, 189] on input "text" at bounding box center [379, 190] width 214 height 21
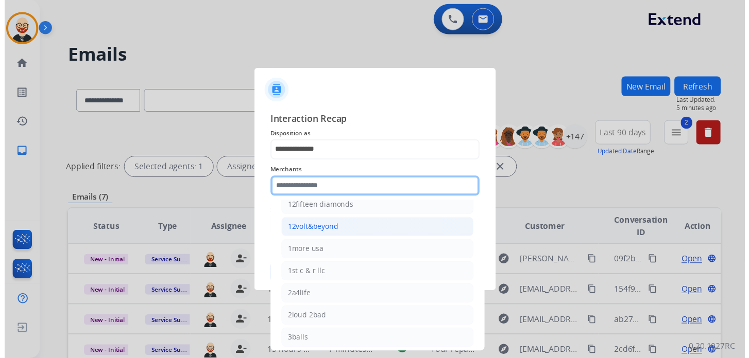
scroll to position [0, 0]
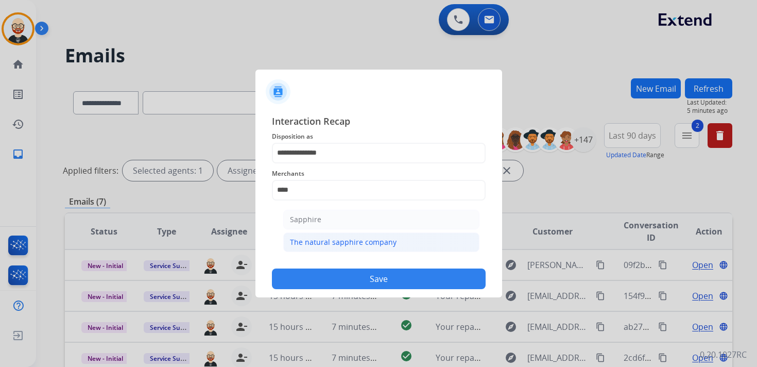
click at [329, 247] on li "The natural sapphire company" at bounding box center [381, 242] width 196 height 20
type input "**********"
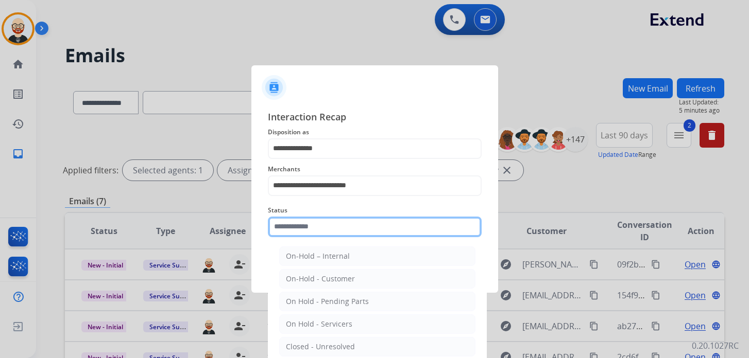
click at [319, 235] on input "text" at bounding box center [375, 227] width 214 height 21
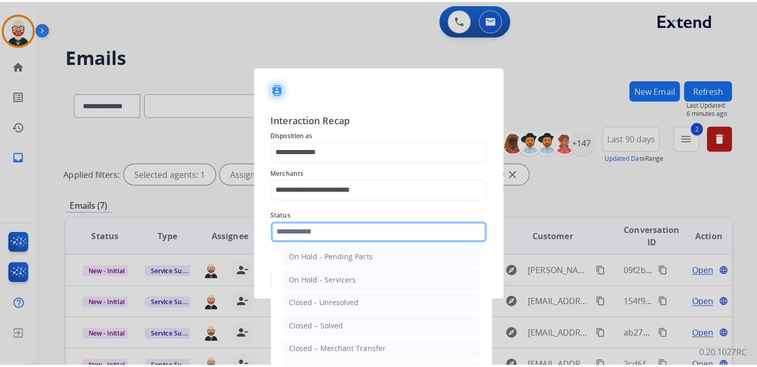
scroll to position [57, 0]
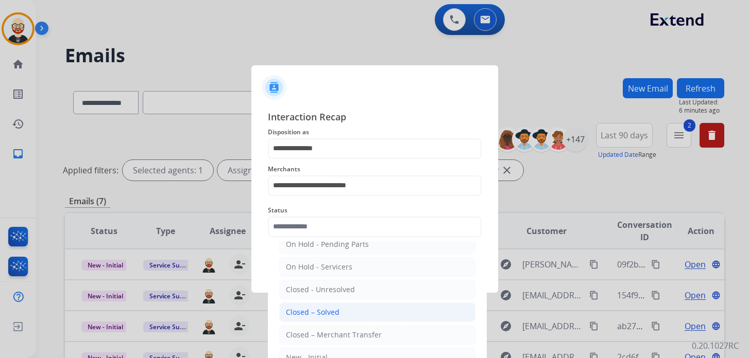
click at [311, 307] on div "Closed – Solved" at bounding box center [313, 312] width 54 height 10
type input "**********"
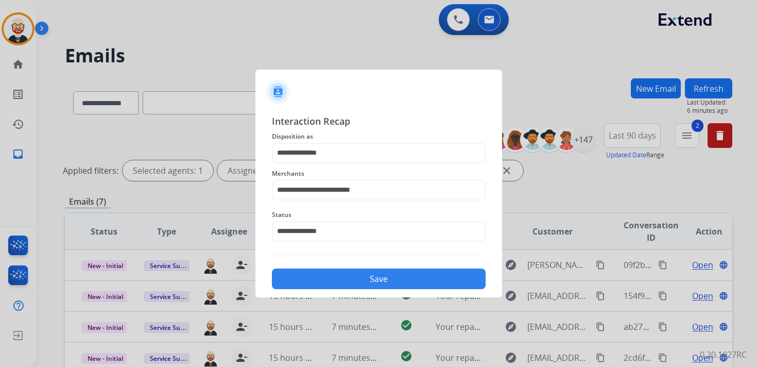
click at [360, 279] on button "Save" at bounding box center [379, 278] width 214 height 21
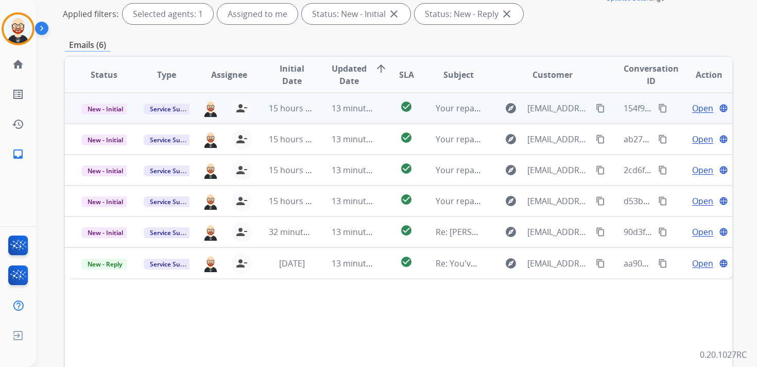
scroll to position [142, 0]
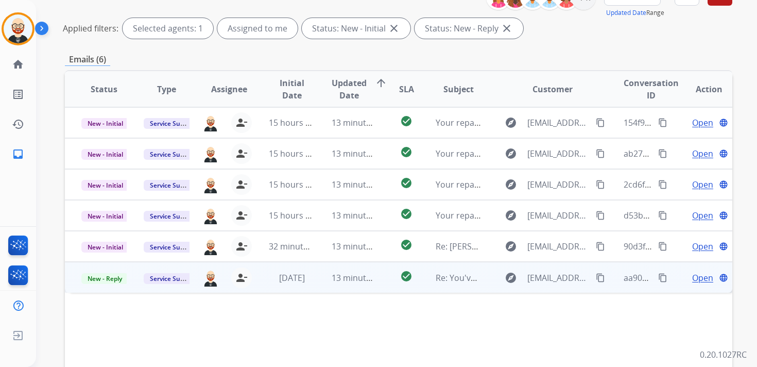
click at [694, 280] on span "Open" at bounding box center [702, 277] width 21 height 12
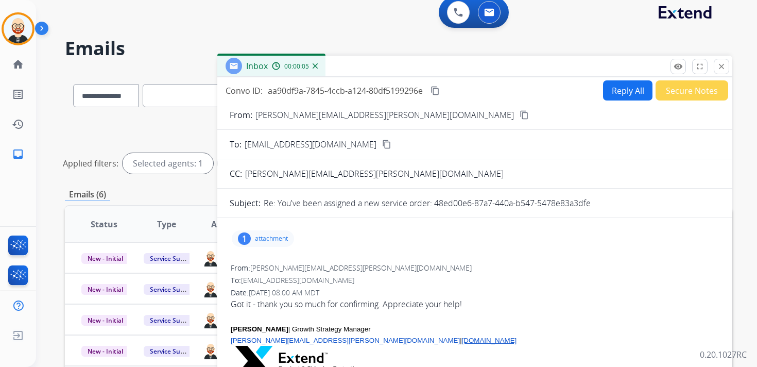
scroll to position [0, 0]
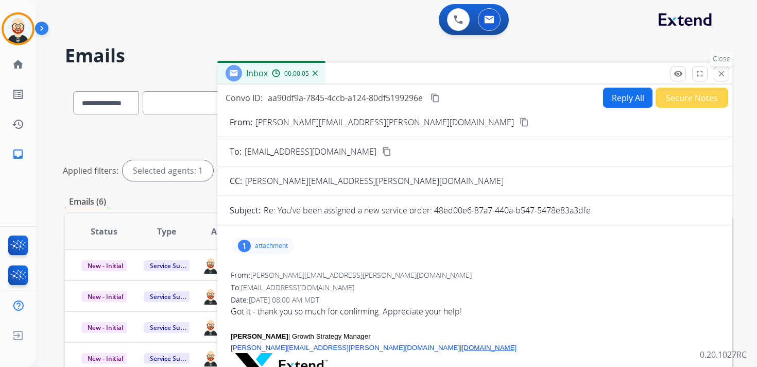
click at [724, 74] on mat-icon "close" at bounding box center [721, 73] width 9 height 9
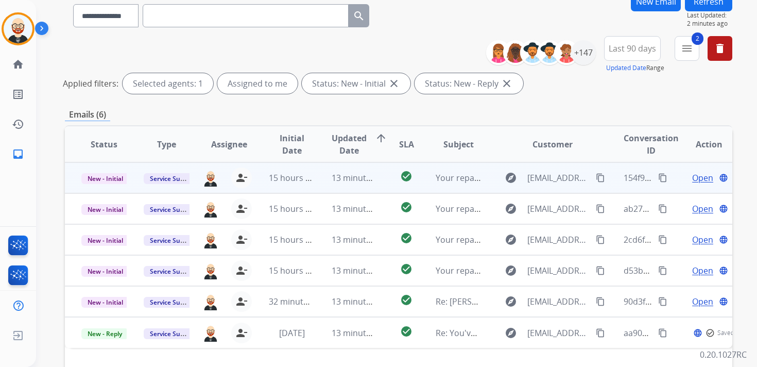
scroll to position [126, 0]
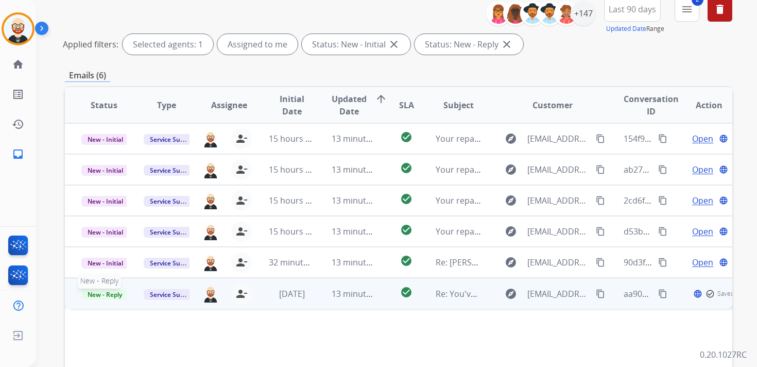
click at [111, 292] on span "New - Reply" at bounding box center [104, 294] width 47 height 11
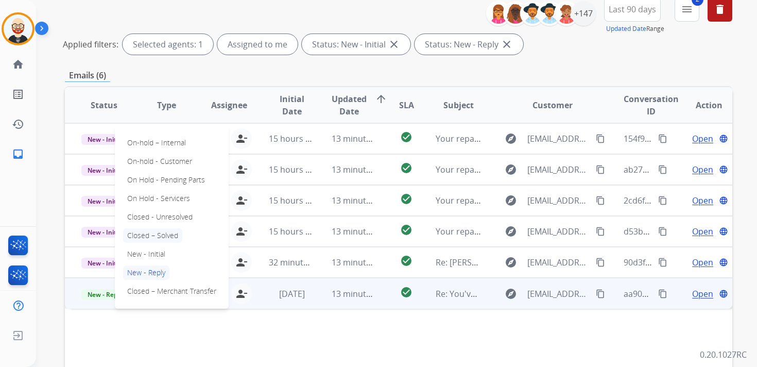
click at [154, 236] on p "Closed – Solved" at bounding box center [152, 235] width 59 height 14
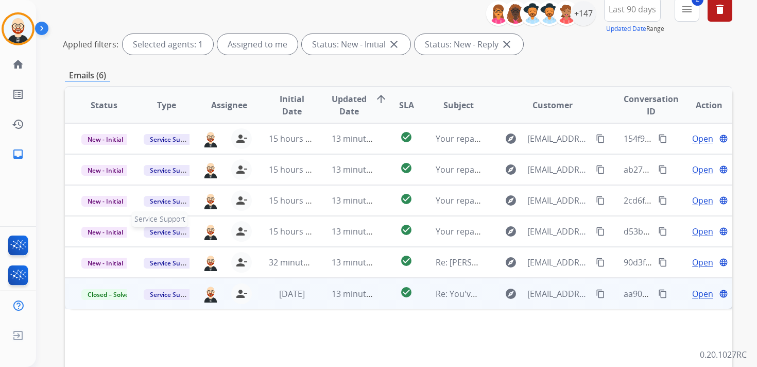
scroll to position [0, 0]
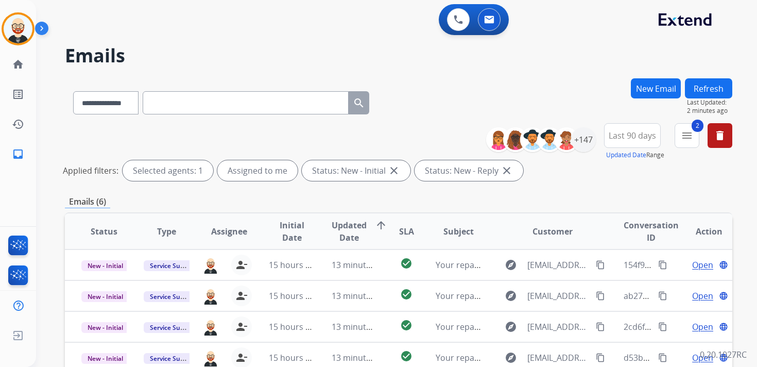
click at [702, 90] on button "Refresh" at bounding box center [708, 88] width 47 height 20
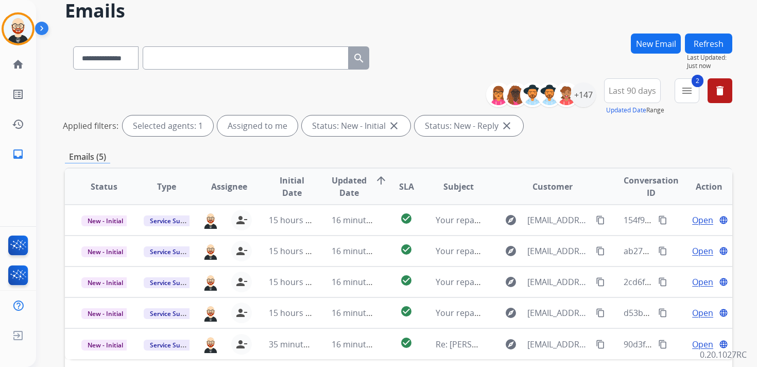
scroll to position [51, 0]
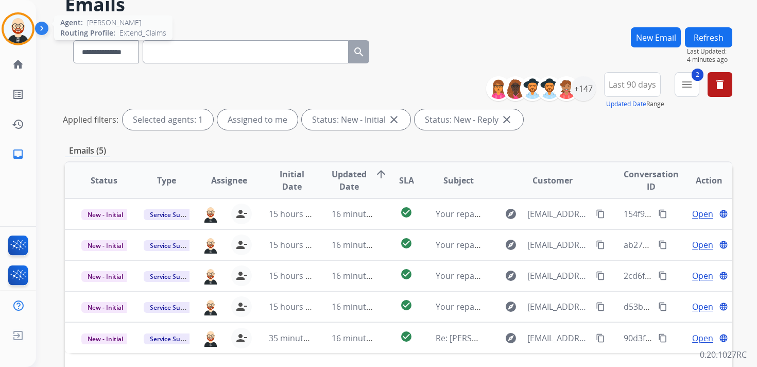
click at [22, 26] on img at bounding box center [18, 28] width 29 height 29
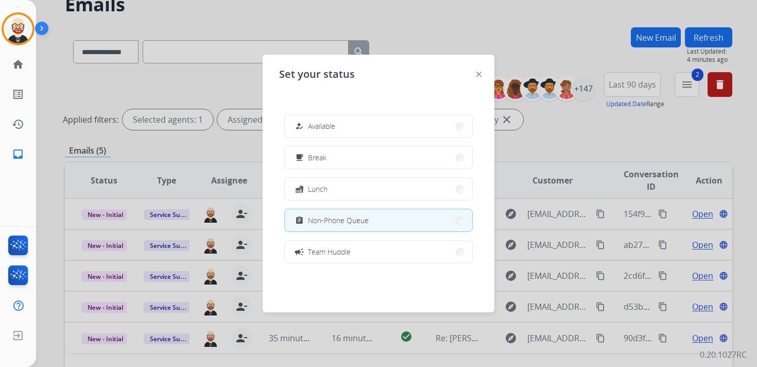
scroll to position [163, 0]
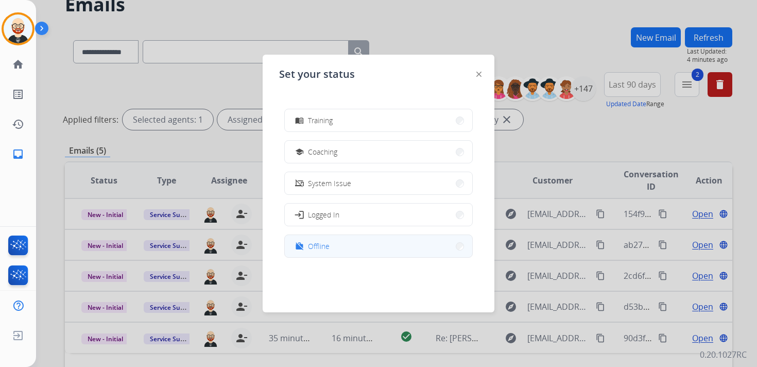
click at [326, 244] on span "Offline" at bounding box center [319, 245] width 22 height 11
